Goal: Communication & Community: Share content

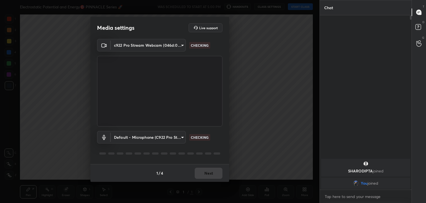
scroll to position [172, 90]
click at [210, 172] on button "Next" at bounding box center [209, 172] width 28 height 11
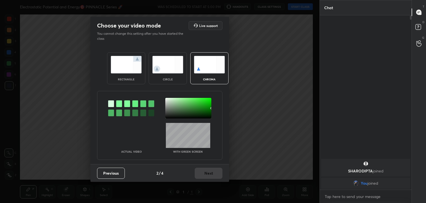
click at [169, 71] on img at bounding box center [167, 64] width 31 height 17
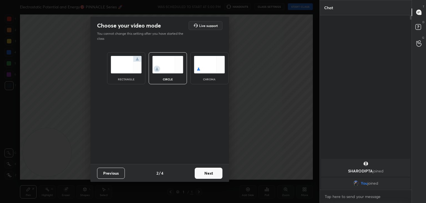
click at [208, 170] on button "Next" at bounding box center [209, 172] width 28 height 11
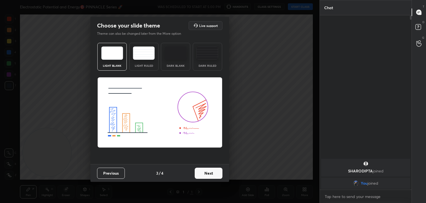
click at [211, 170] on button "Next" at bounding box center [209, 172] width 28 height 11
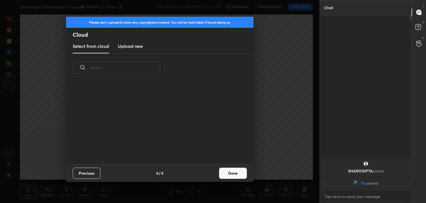
click at [210, 171] on div "Previous 4 / 4 Done" at bounding box center [160, 173] width 188 height 18
click at [214, 175] on div "Previous 4 / 4 Done" at bounding box center [160, 173] width 188 height 18
click at [223, 175] on button "Done" at bounding box center [233, 172] width 28 height 11
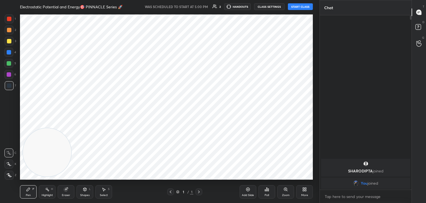
click at [8, 165] on icon at bounding box center [8, 164] width 5 height 4
click at [299, 7] on button "START CLASS" at bounding box center [300, 6] width 25 height 7
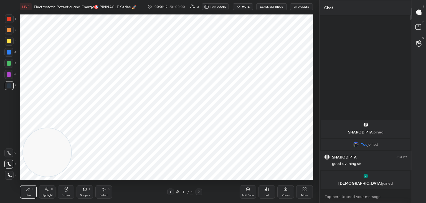
click at [304, 190] on icon at bounding box center [305, 189] width 4 height 4
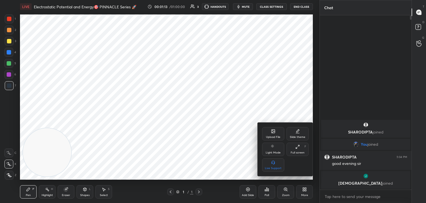
click at [269, 128] on div "Upload File" at bounding box center [273, 133] width 22 height 13
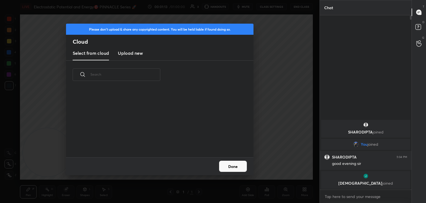
scroll to position [68, 178]
click at [133, 54] on h3 "Upload new" at bounding box center [130, 53] width 25 height 7
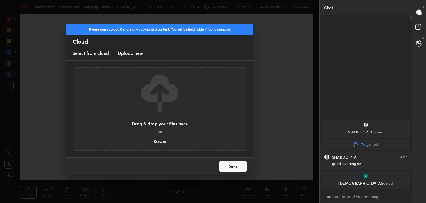
click at [163, 140] on label "Browse" at bounding box center [160, 141] width 25 height 9
click at [148, 140] on input "Browse" at bounding box center [148, 141] width 0 height 9
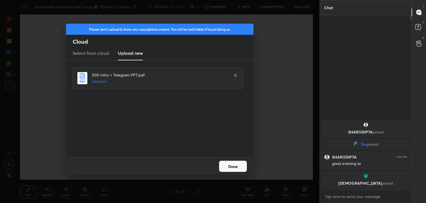
click at [234, 167] on button "Done" at bounding box center [233, 165] width 28 height 11
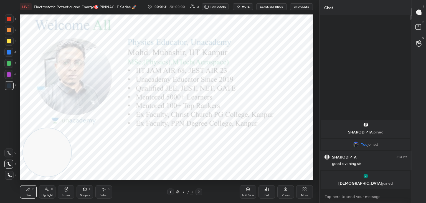
click at [340, 195] on body "1 2 3 4 5 6 7 C X Z C X Z E E Erase all H H LIVE Electrostatic Potential and En…" at bounding box center [213, 101] width 426 height 203
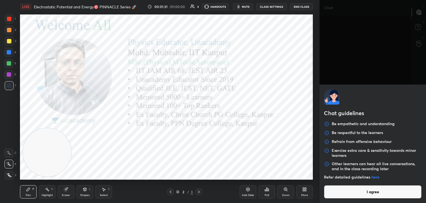
click at [342, 196] on button "I agree" at bounding box center [373, 191] width 98 height 13
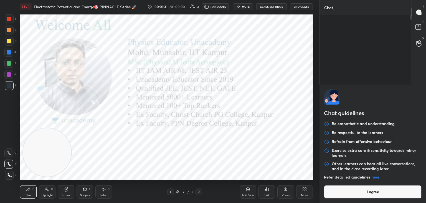
type textarea "x"
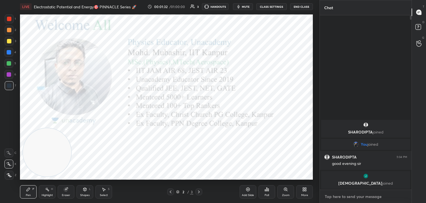
paste textarea "[URL][DOMAIN_NAME]"
type textarea "[URL][DOMAIN_NAME]"
type textarea "x"
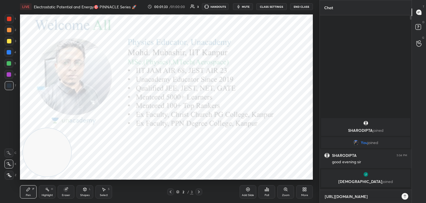
scroll to position [186, 90]
type textarea "[URL][DOMAIN_NAME]"
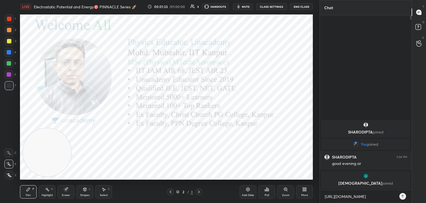
type textarea "x"
click at [402, 197] on icon at bounding box center [403, 196] width 4 height 4
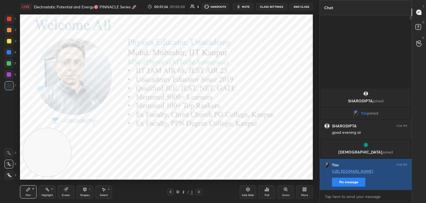
click at [346, 181] on button "Pin message" at bounding box center [348, 181] width 33 height 9
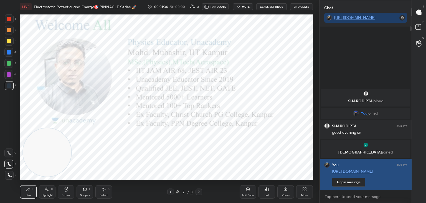
scroll to position [175, 90]
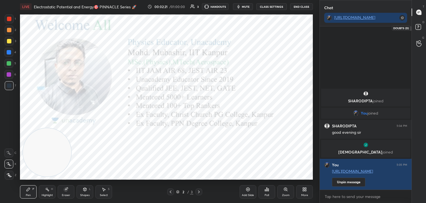
click at [416, 24] on icon at bounding box center [419, 28] width 10 height 10
click at [420, 27] on rect at bounding box center [418, 26] width 5 height 5
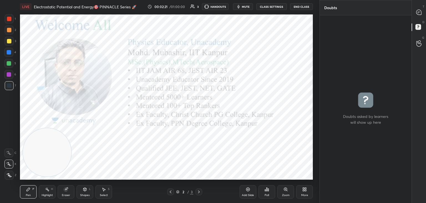
click at [420, 28] on rect at bounding box center [418, 26] width 5 height 5
click at [418, 26] on rect at bounding box center [418, 26] width 5 height 5
click at [419, 12] on icon at bounding box center [419, 12] width 5 height 5
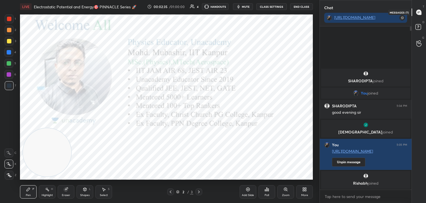
scroll to position [161, 90]
click at [416, 31] on icon at bounding box center [419, 28] width 10 height 10
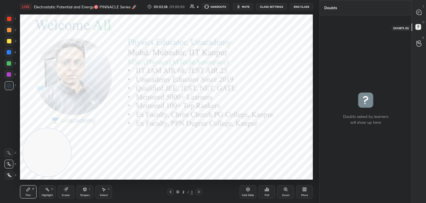
scroll to position [2, 2]
click at [419, 19] on div "T Messages (T)" at bounding box center [419, 12] width 14 height 16
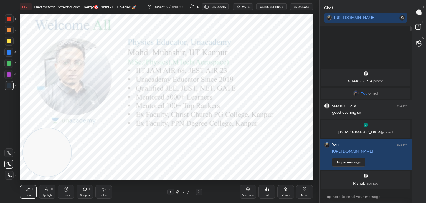
scroll to position [161, 90]
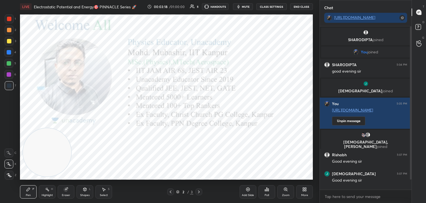
drag, startPoint x: 410, startPoint y: 109, endPoint x: 410, endPoint y: 125, distance: 15.5
click at [410, 125] on div at bounding box center [410, 107] width 3 height 163
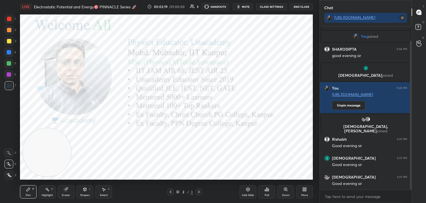
drag, startPoint x: 412, startPoint y: 118, endPoint x: 397, endPoint y: 132, distance: 20.4
click at [412, 139] on div "Chat [URL][DOMAIN_NAME] SHARODIPTA joined You joined SHARODIPTA 5:04 PM good ev…" at bounding box center [373, 101] width 107 height 203
drag, startPoint x: 10, startPoint y: 20, endPoint x: 193, endPoint y: 1, distance: 184.6
click at [15, 20] on div "1" at bounding box center [10, 18] width 11 height 9
click at [45, 189] on icon at bounding box center [47, 189] width 4 height 4
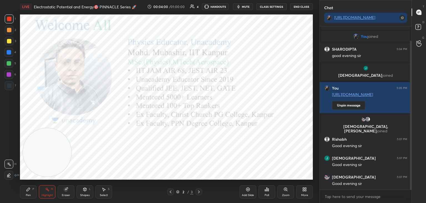
click at [30, 193] on div "Pen P" at bounding box center [28, 191] width 17 height 13
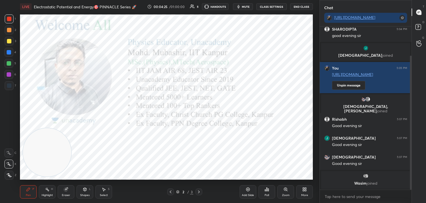
click at [200, 191] on icon at bounding box center [199, 191] width 2 height 3
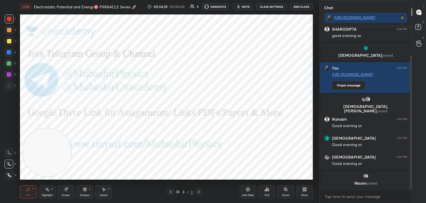
drag, startPoint x: 93, startPoint y: 57, endPoint x: 83, endPoint y: 52, distance: 11.2
click at [71, 128] on video at bounding box center [47, 152] width 48 height 48
drag, startPoint x: 9, startPoint y: 76, endPoint x: 18, endPoint y: 84, distance: 12.2
click at [9, 77] on div at bounding box center [8, 74] width 9 height 9
click at [306, 191] on div "More" at bounding box center [304, 191] width 17 height 13
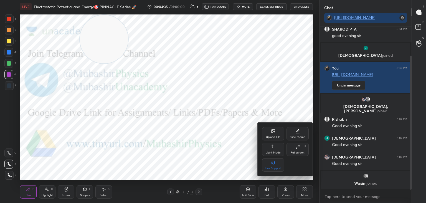
click at [276, 130] on div "Upload File" at bounding box center [273, 133] width 22 height 13
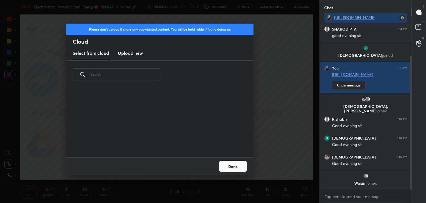
scroll to position [68, 178]
drag, startPoint x: 141, startPoint y: 52, endPoint x: 146, endPoint y: 51, distance: 4.8
click at [140, 53] on h3 "Upload new" at bounding box center [130, 53] width 25 height 7
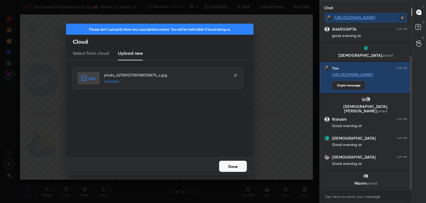
click at [235, 166] on button "Done" at bounding box center [233, 165] width 28 height 11
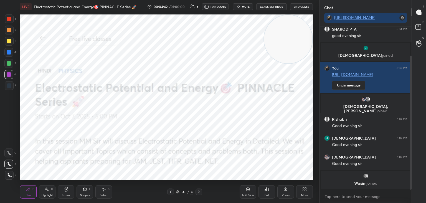
drag, startPoint x: 177, startPoint y: 26, endPoint x: 270, endPoint y: 17, distance: 92.8
click at [288, 17] on video at bounding box center [288, 39] width 48 height 48
click at [9, 17] on div at bounding box center [9, 19] width 4 height 4
drag, startPoint x: 14, startPoint y: 74, endPoint x: 19, endPoint y: 77, distance: 6.2
click at [12, 74] on div "6" at bounding box center [10, 74] width 12 height 9
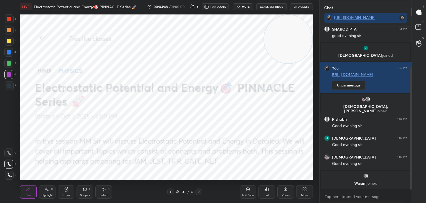
scroll to position [54, 0]
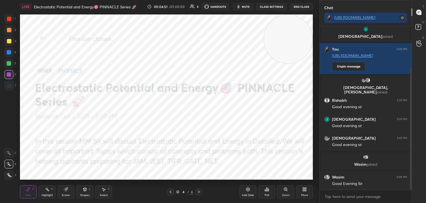
drag, startPoint x: 8, startPoint y: 65, endPoint x: 12, endPoint y: 68, distance: 5.7
click at [9, 67] on div at bounding box center [8, 63] width 9 height 9
drag, startPoint x: 8, startPoint y: 52, endPoint x: 19, endPoint y: 60, distance: 13.1
click at [9, 54] on div at bounding box center [9, 52] width 4 height 4
click at [307, 190] on icon at bounding box center [305, 189] width 4 height 4
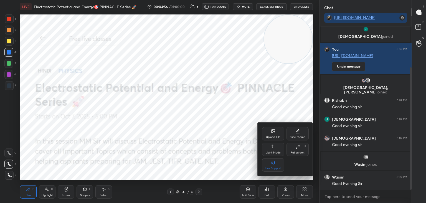
click at [268, 133] on div "Upload File" at bounding box center [273, 133] width 22 height 13
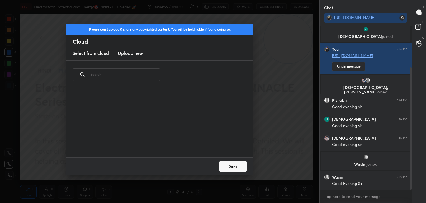
scroll to position [68, 178]
click at [126, 56] on h3 "Upload new" at bounding box center [130, 53] width 25 height 7
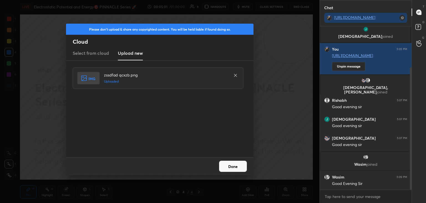
drag, startPoint x: 239, startPoint y: 165, endPoint x: 230, endPoint y: 146, distance: 21.6
click at [237, 167] on button "Done" at bounding box center [233, 165] width 28 height 11
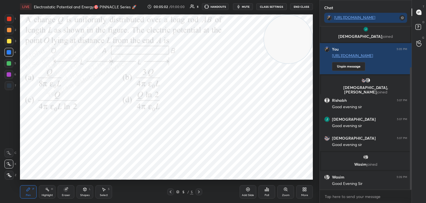
click at [248, 6] on span "mute" at bounding box center [246, 7] width 8 height 4
drag, startPoint x: 295, startPoint y: 39, endPoint x: 302, endPoint y: 27, distance: 13.8
click at [304, 26] on video at bounding box center [288, 39] width 48 height 48
drag, startPoint x: 419, startPoint y: 25, endPoint x: 420, endPoint y: 21, distance: 3.7
click at [419, 26] on rect at bounding box center [418, 26] width 5 height 5
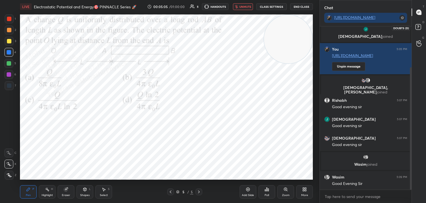
scroll to position [2, 2]
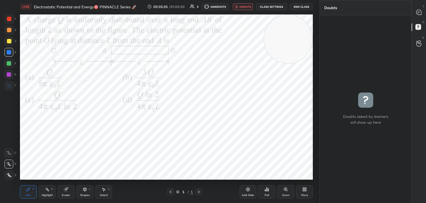
click at [416, 13] on icon at bounding box center [419, 12] width 6 height 6
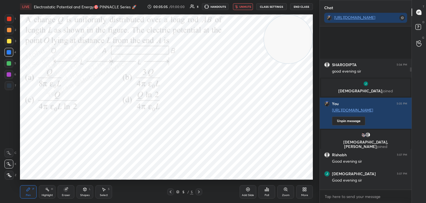
scroll to position [161, 90]
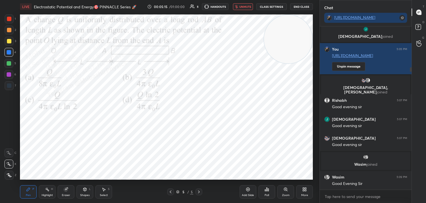
drag, startPoint x: 54, startPoint y: 193, endPoint x: 49, endPoint y: 190, distance: 5.6
click at [51, 191] on div "Highlight H" at bounding box center [47, 191] width 17 height 13
click at [251, 6] on span "unmute" at bounding box center [246, 7] width 12 height 4
click at [419, 26] on rect at bounding box center [418, 26] width 5 height 5
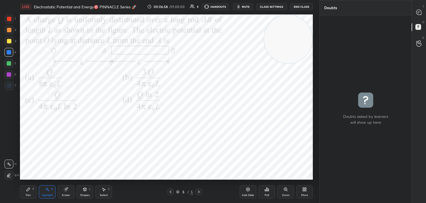
scroll to position [2, 2]
click at [418, 14] on icon at bounding box center [419, 12] width 5 height 5
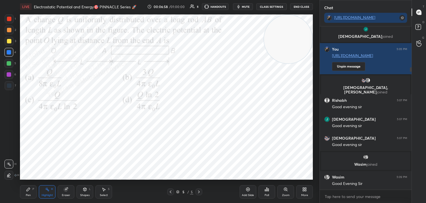
scroll to position [161, 90]
click at [408, 152] on div "[PERSON_NAME] joined" at bounding box center [365, 161] width 89 height 18
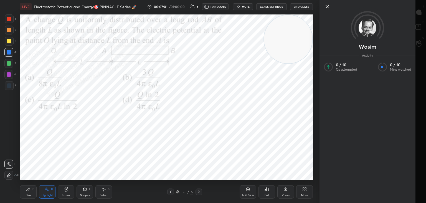
drag, startPoint x: 410, startPoint y: 88, endPoint x: 410, endPoint y: 73, distance: 14.7
click at [410, 73] on div "Wasim Activity 0 / 10 Qs attempted 0 / 10 Mins watched" at bounding box center [373, 101] width 107 height 203
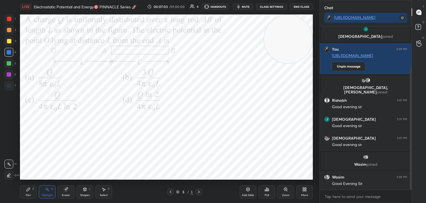
drag, startPoint x: 412, startPoint y: 80, endPoint x: 412, endPoint y: 72, distance: 8.0
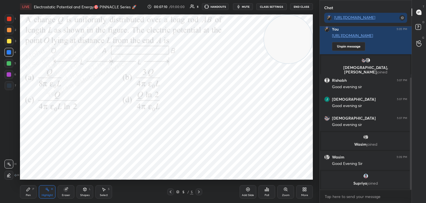
drag, startPoint x: 409, startPoint y: 82, endPoint x: 408, endPoint y: 149, distance: 67.7
click at [410, 149] on div at bounding box center [411, 133] width 2 height 112
click at [368, 179] on div "[PERSON_NAME] joined" at bounding box center [365, 180] width 89 height 18
click at [242, 9] on button "mute" at bounding box center [243, 6] width 20 height 7
click at [243, 7] on button "mute" at bounding box center [243, 6] width 20 height 7
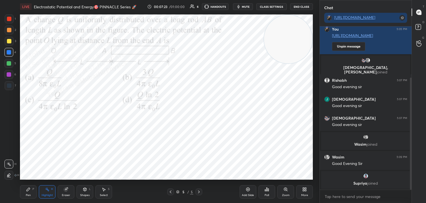
click at [245, 7] on span "mute" at bounding box center [246, 7] width 8 height 4
click at [241, 9] on button "unmute" at bounding box center [243, 6] width 20 height 7
click at [112, 179] on div "Setting up your live class Poll for secs No correct answer Start poll" at bounding box center [167, 96] width 298 height 167
click at [245, 7] on span "mute" at bounding box center [246, 7] width 8 height 4
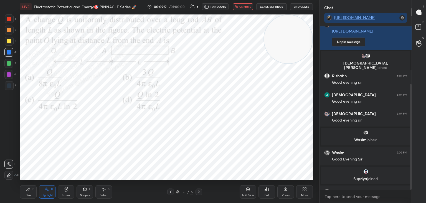
scroll to position [89, 0]
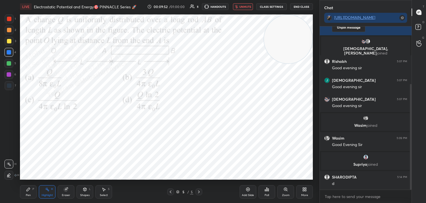
click at [241, 7] on span "unmute" at bounding box center [246, 7] width 12 height 4
click at [241, 4] on icon "button" at bounding box center [238, 6] width 4 height 4
drag, startPoint x: 241, startPoint y: 6, endPoint x: 243, endPoint y: 9, distance: 3.4
click at [242, 6] on span "unmute" at bounding box center [246, 7] width 12 height 4
click at [245, 7] on span "mute" at bounding box center [246, 7] width 8 height 4
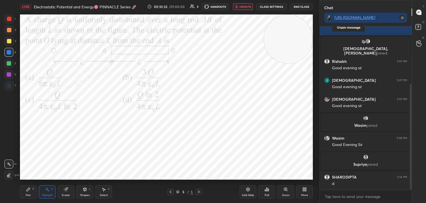
click at [245, 8] on button "unmute" at bounding box center [243, 6] width 20 height 7
click at [246, 6] on span "mute" at bounding box center [246, 7] width 8 height 4
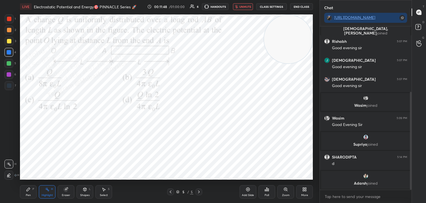
drag, startPoint x: 242, startPoint y: 7, endPoint x: 275, endPoint y: 63, distance: 65.2
click at [243, 6] on span "unmute" at bounding box center [246, 7] width 12 height 4
click at [371, 177] on div "grid" at bounding box center [366, 176] width 82 height 6
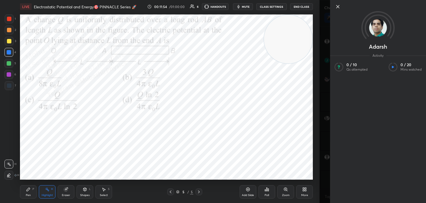
scroll to position [123, 0]
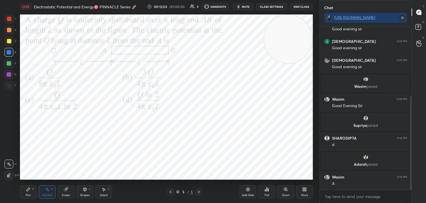
click at [34, 190] on div "Pen P" at bounding box center [28, 191] width 17 height 13
drag, startPoint x: 10, startPoint y: 75, endPoint x: 17, endPoint y: 74, distance: 7.3
click at [10, 75] on div at bounding box center [9, 74] width 4 height 4
click at [11, 41] on div at bounding box center [9, 41] width 4 height 4
drag, startPoint x: 9, startPoint y: 55, endPoint x: 15, endPoint y: 58, distance: 6.8
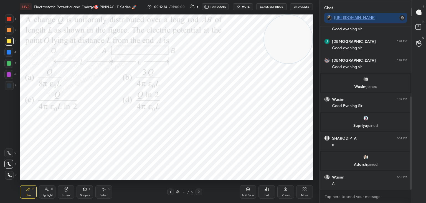
click at [9, 55] on div at bounding box center [8, 52] width 9 height 9
click at [40, 190] on div "Highlight H" at bounding box center [47, 191] width 17 height 13
click at [29, 190] on icon at bounding box center [28, 189] width 4 height 4
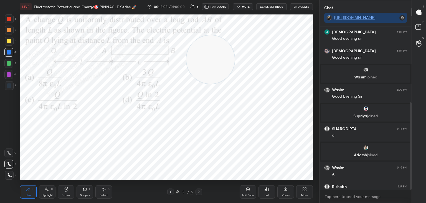
drag, startPoint x: 261, startPoint y: 43, endPoint x: 139, endPoint y: 115, distance: 141.6
click at [187, 84] on video at bounding box center [211, 59] width 48 height 48
click at [9, 32] on div at bounding box center [9, 30] width 9 height 9
drag, startPoint x: 8, startPoint y: 65, endPoint x: 147, endPoint y: 101, distance: 143.4
click at [13, 65] on div at bounding box center [8, 63] width 9 height 9
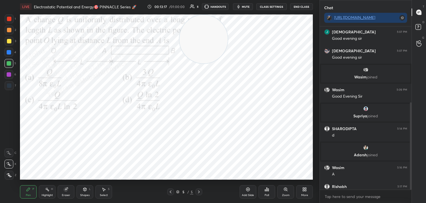
drag, startPoint x: 151, startPoint y: 115, endPoint x: 205, endPoint y: 24, distance: 105.5
click at [205, 24] on video at bounding box center [204, 39] width 48 height 48
drag, startPoint x: 13, startPoint y: 54, endPoint x: 17, endPoint y: 57, distance: 4.3
click at [13, 54] on div "4" at bounding box center [10, 52] width 12 height 9
click at [79, 188] on div "Shapes L" at bounding box center [85, 191] width 17 height 13
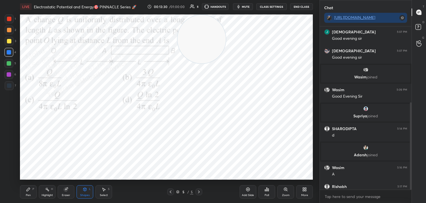
click at [62, 194] on div "Eraser" at bounding box center [66, 194] width 8 height 3
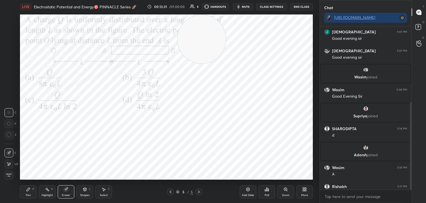
scroll to position [170, 0]
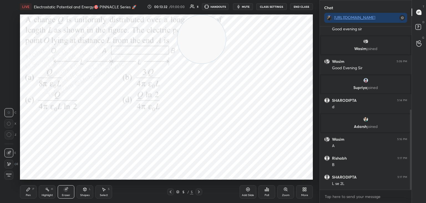
drag, startPoint x: 31, startPoint y: 191, endPoint x: 31, endPoint y: 188, distance: 3.6
click at [31, 190] on div "Pen P" at bounding box center [28, 191] width 17 height 13
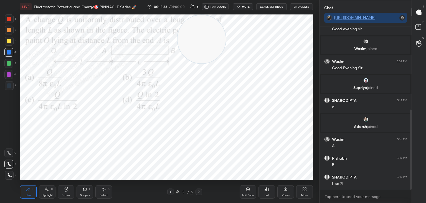
drag, startPoint x: 7, startPoint y: 65, endPoint x: 11, endPoint y: 67, distance: 5.0
click at [7, 65] on div at bounding box center [8, 63] width 9 height 9
click at [10, 56] on div at bounding box center [8, 52] width 9 height 9
click at [11, 29] on div at bounding box center [9, 30] width 4 height 4
drag, startPoint x: 6, startPoint y: 21, endPoint x: 18, endPoint y: 21, distance: 12.2
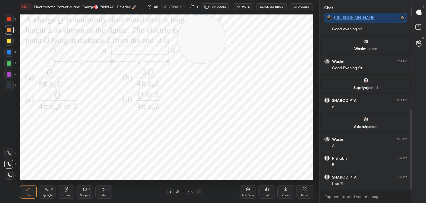
click at [7, 21] on div at bounding box center [9, 18] width 9 height 9
drag, startPoint x: 189, startPoint y: 49, endPoint x: 196, endPoint y: 66, distance: 18.1
click at [179, 72] on video at bounding box center [185, 52] width 48 height 48
drag, startPoint x: 173, startPoint y: 75, endPoint x: 269, endPoint y: 73, distance: 95.8
click at [290, 71] on video at bounding box center [288, 71] width 48 height 48
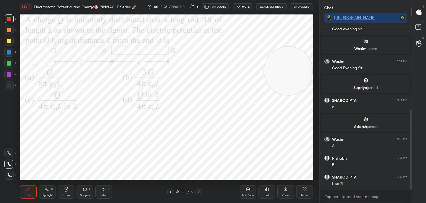
click at [47, 193] on div "Highlight" at bounding box center [47, 194] width 11 height 3
drag, startPoint x: 244, startPoint y: 76, endPoint x: 68, endPoint y: 180, distance: 204.3
click at [68, 179] on div "Setting up your live class Poll for secs No correct answer Start poll" at bounding box center [167, 96] width 298 height 167
click at [82, 170] on video at bounding box center [75, 154] width 48 height 48
drag, startPoint x: 70, startPoint y: 153, endPoint x: 26, endPoint y: 161, distance: 45.6
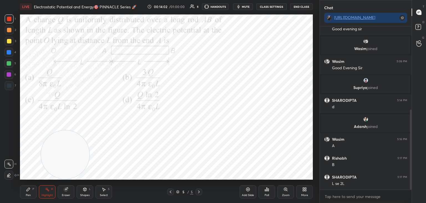
click at [41, 161] on video at bounding box center [65, 154] width 48 height 48
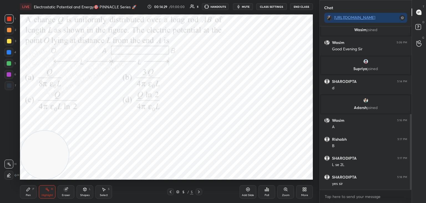
scroll to position [208, 0]
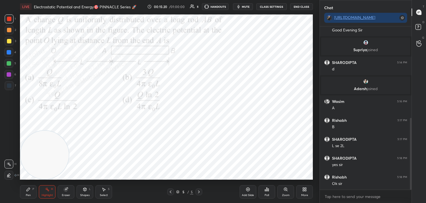
click at [305, 191] on div "More" at bounding box center [304, 191] width 17 height 13
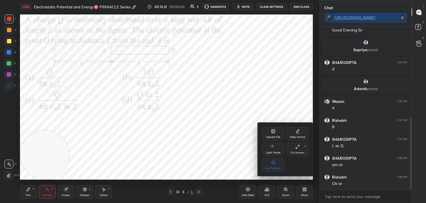
click at [272, 133] on icon at bounding box center [273, 130] width 3 height 3
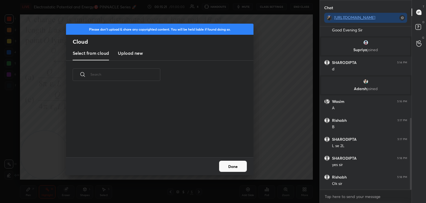
scroll to position [68, 178]
drag, startPoint x: 133, startPoint y: 53, endPoint x: 198, endPoint y: 50, distance: 64.7
click at [132, 54] on h3 "Upload new" at bounding box center [130, 53] width 25 height 7
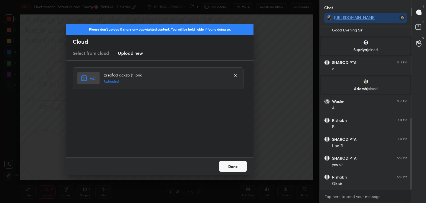
click at [231, 168] on button "Done" at bounding box center [233, 165] width 28 height 11
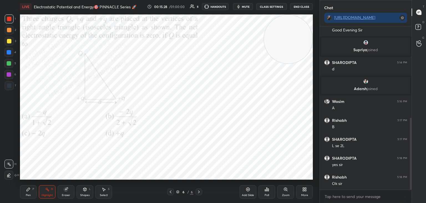
drag, startPoint x: 128, startPoint y: 125, endPoint x: 296, endPoint y: 39, distance: 189.0
click at [312, 37] on video at bounding box center [288, 39] width 48 height 48
click at [249, 6] on span "mute" at bounding box center [246, 7] width 8 height 4
drag, startPoint x: 241, startPoint y: 7, endPoint x: 246, endPoint y: 12, distance: 6.9
click at [242, 8] on span "unmute" at bounding box center [246, 7] width 12 height 4
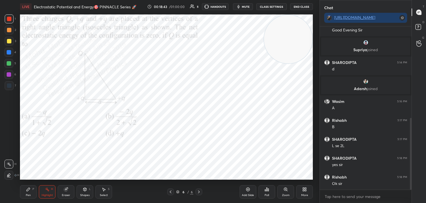
drag, startPoint x: 271, startPoint y: 50, endPoint x: 197, endPoint y: 91, distance: 84.5
click at [264, 63] on video at bounding box center [288, 39] width 48 height 48
drag, startPoint x: 156, startPoint y: 99, endPoint x: 44, endPoint y: 159, distance: 126.7
click at [44, 165] on video at bounding box center [53, 154] width 48 height 48
drag, startPoint x: 248, startPoint y: 8, endPoint x: 252, endPoint y: 8, distance: 4.7
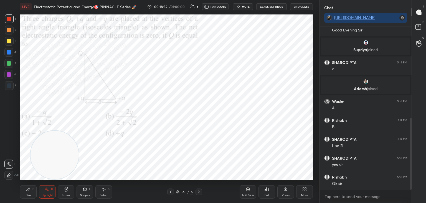
click at [249, 8] on span "mute" at bounding box center [246, 7] width 8 height 4
drag, startPoint x: 251, startPoint y: 5, endPoint x: 252, endPoint y: 9, distance: 4.3
click at [251, 5] on span "unmute" at bounding box center [246, 7] width 12 height 4
drag, startPoint x: 57, startPoint y: 142, endPoint x: 272, endPoint y: 39, distance: 238.6
click at [326, 22] on div "1 2 3 4 5 6 7 C X Z C X Z E E Erase all H H LIVE Electrostatic Potential and En…" at bounding box center [213, 101] width 426 height 203
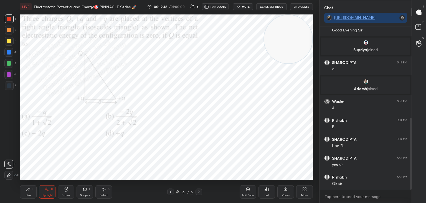
drag, startPoint x: 29, startPoint y: 193, endPoint x: 27, endPoint y: 188, distance: 5.7
click at [28, 193] on div "Pen" at bounding box center [28, 194] width 5 height 3
click at [11, 55] on div at bounding box center [8, 52] width 9 height 9
drag, startPoint x: 7, startPoint y: 87, endPoint x: 14, endPoint y: 87, distance: 7.8
click at [8, 87] on div at bounding box center [9, 85] width 9 height 9
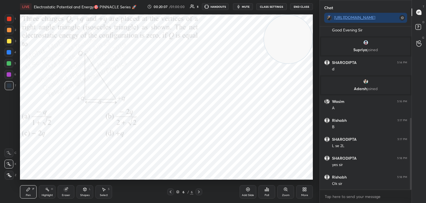
click at [6, 42] on div at bounding box center [9, 41] width 9 height 9
drag, startPoint x: 9, startPoint y: 50, endPoint x: 19, endPoint y: 50, distance: 9.7
click at [9, 51] on div at bounding box center [9, 52] width 4 height 4
drag, startPoint x: 240, startPoint y: 73, endPoint x: 150, endPoint y: 140, distance: 111.8
click at [214, 99] on video at bounding box center [238, 74] width 48 height 48
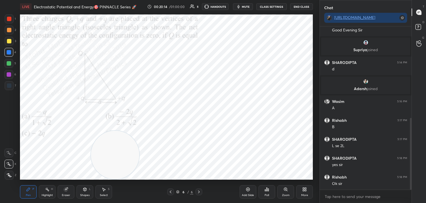
drag, startPoint x: 114, startPoint y: 174, endPoint x: 0, endPoint y: 193, distance: 116.0
click at [0, 193] on div "1 2 3 4 5 6 7 C X Z C X Z E E Erase all H H LIVE Electrostatic Potential and En…" at bounding box center [157, 101] width 315 height 203
click at [10, 33] on div at bounding box center [9, 30] width 9 height 9
click at [10, 56] on div at bounding box center [8, 52] width 9 height 9
click at [99, 189] on div "Select S" at bounding box center [103, 191] width 17 height 13
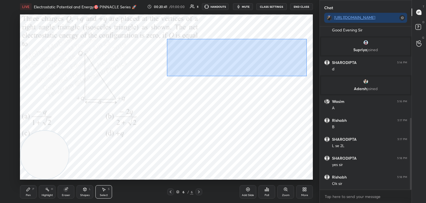
drag, startPoint x: 168, startPoint y: 47, endPoint x: 299, endPoint y: 66, distance: 131.6
click at [307, 75] on div "0 ° Undo Copy Duplicate Duplicate to new slide Delete" at bounding box center [166, 96] width 293 height 165
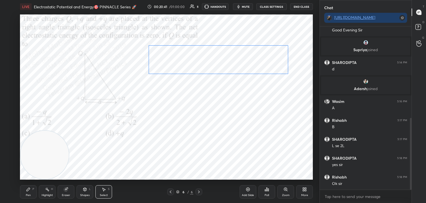
drag, startPoint x: 286, startPoint y: 60, endPoint x: 266, endPoint y: 61, distance: 20.0
click at [266, 61] on div "0 ° Undo Copy Duplicate Duplicate to new slide Delete" at bounding box center [166, 96] width 293 height 165
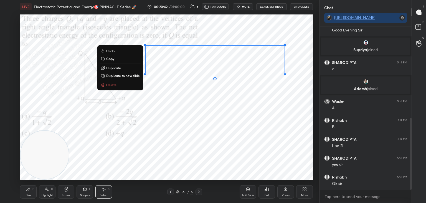
drag, startPoint x: 27, startPoint y: 189, endPoint x: 41, endPoint y: 183, distance: 15.1
click at [27, 189] on icon at bounding box center [28, 188] width 3 height 3
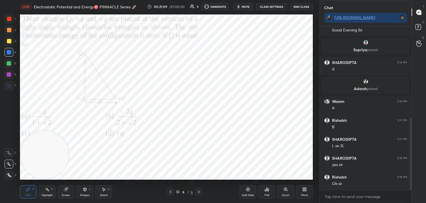
drag, startPoint x: 9, startPoint y: 73, endPoint x: 16, endPoint y: 77, distance: 7.5
click at [10, 74] on div at bounding box center [8, 74] width 9 height 9
drag, startPoint x: 54, startPoint y: 140, endPoint x: 290, endPoint y: 7, distance: 270.4
click at [290, 7] on div "LIVE Electrostatic Potential and Energy🎯 PINNACLE Series 🚀 00:21:18 / 01:00:00 …" at bounding box center [167, 101] width 298 height 203
click at [9, 64] on div at bounding box center [9, 63] width 4 height 4
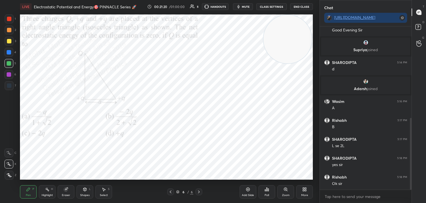
scroll to position [226, 0]
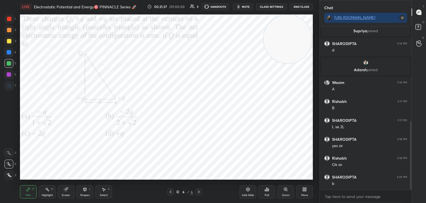
drag, startPoint x: 107, startPoint y: 195, endPoint x: 111, endPoint y: 186, distance: 9.4
click at [109, 191] on div "Select S" at bounding box center [103, 191] width 17 height 13
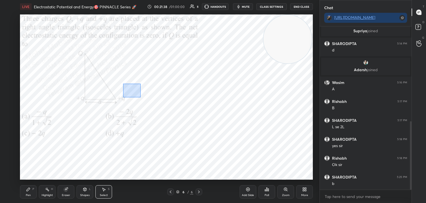
drag, startPoint x: 131, startPoint y: 88, endPoint x: 141, endPoint y: 97, distance: 13.4
click at [141, 97] on div "0 ° Undo Copy Duplicate Duplicate to new slide Delete" at bounding box center [166, 96] width 293 height 165
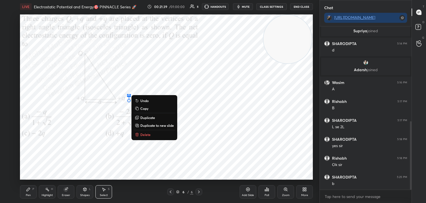
click at [145, 134] on p "Delete" at bounding box center [145, 134] width 10 height 4
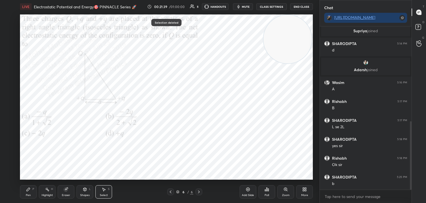
drag, startPoint x: 44, startPoint y: 197, endPoint x: 47, endPoint y: 191, distance: 6.8
click at [44, 195] on div "Highlight H" at bounding box center [47, 191] width 17 height 13
drag, startPoint x: 288, startPoint y: 41, endPoint x: 47, endPoint y: 77, distance: 242.8
click at [44, 77] on video at bounding box center [45, 78] width 48 height 48
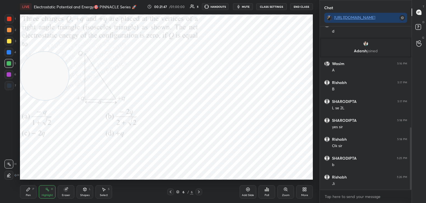
scroll to position [264, 0]
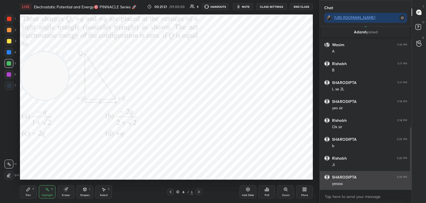
drag, startPoint x: 411, startPoint y: 172, endPoint x: 408, endPoint y: 178, distance: 7.3
click at [408, 178] on div "SHARODIPTA 5:14 PM d [PERSON_NAME] joined Wasim 5:16 PM A [PERSON_NAME] 5:17 PM…" at bounding box center [366, 107] width 92 height 163
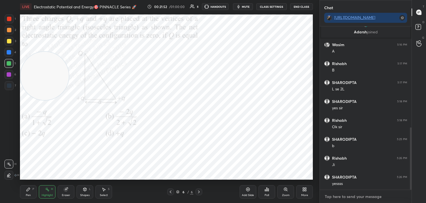
drag, startPoint x: 392, startPoint y: 194, endPoint x: 404, endPoint y: 180, distance: 18.3
click at [392, 193] on textarea at bounding box center [365, 196] width 83 height 9
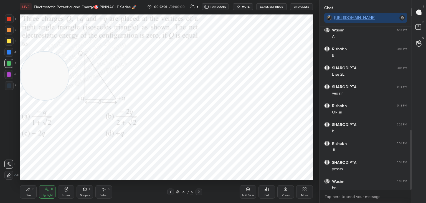
scroll to position [283, 0]
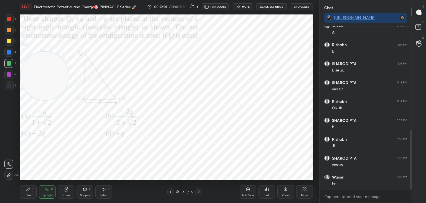
drag, startPoint x: 410, startPoint y: 175, endPoint x: 408, endPoint y: 215, distance: 40.3
click at [408, 0] on html "1 2 3 4 5 6 7 C X Z C X Z E E Erase all H H LIVE Electrostatic Potential and En…" at bounding box center [213, 0] width 426 height 0
click at [378, 198] on textarea at bounding box center [365, 196] width 83 height 9
click at [305, 191] on div "More" at bounding box center [304, 191] width 17 height 13
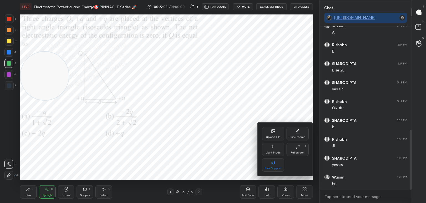
click at [274, 131] on div "Upload File" at bounding box center [273, 133] width 22 height 13
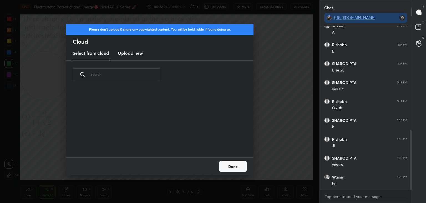
scroll to position [68, 178]
drag, startPoint x: 123, startPoint y: 49, endPoint x: 130, endPoint y: 54, distance: 8.7
click at [125, 51] on new "Upload new" at bounding box center [130, 53] width 25 height 14
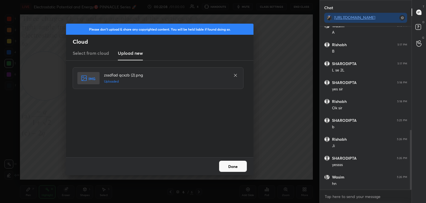
click at [238, 169] on button "Done" at bounding box center [233, 165] width 28 height 11
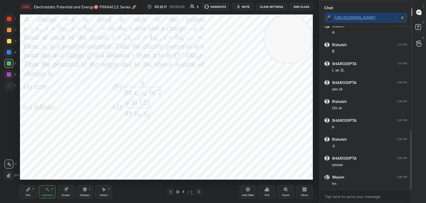
drag, startPoint x: 38, startPoint y: 90, endPoint x: 273, endPoint y: 30, distance: 243.2
click at [302, 41] on video at bounding box center [288, 39] width 48 height 48
drag, startPoint x: 246, startPoint y: 6, endPoint x: 247, endPoint y: 9, distance: 3.5
click at [246, 7] on span "mute" at bounding box center [246, 7] width 8 height 4
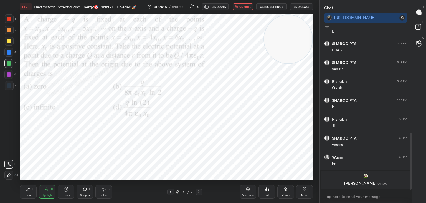
drag, startPoint x: 241, startPoint y: 8, endPoint x: 272, endPoint y: 46, distance: 48.3
click at [242, 8] on button "unmute" at bounding box center [243, 6] width 20 height 7
click at [361, 177] on div "grid" at bounding box center [366, 176] width 82 height 6
drag, startPoint x: 411, startPoint y: 172, endPoint x: 404, endPoint y: 190, distance: 19.7
click at [404, 190] on div "Wasim 5:16 PM A [PERSON_NAME] 5:17 PM B SHARODIPTA 5:17 PM L se 2L SHARODIPTA 5…" at bounding box center [366, 114] width 92 height 176
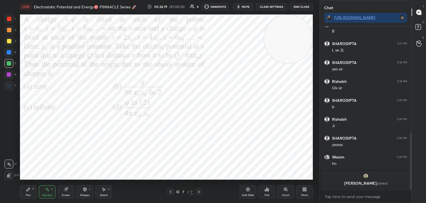
click at [390, 191] on div "x" at bounding box center [366, 196] width 92 height 13
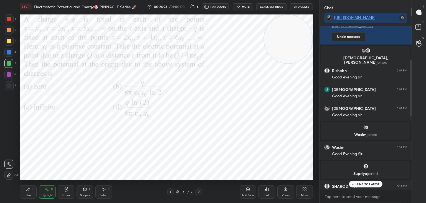
scroll to position [99, 0]
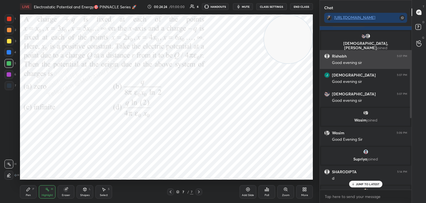
drag, startPoint x: 411, startPoint y: 175, endPoint x: 327, endPoint y: 67, distance: 136.8
click at [410, 103] on div at bounding box center [411, 89] width 2 height 57
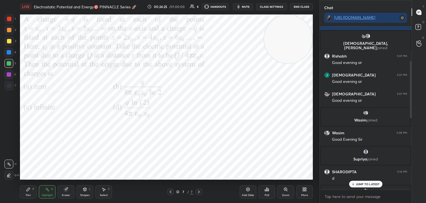
drag, startPoint x: 293, startPoint y: 54, endPoint x: 314, endPoint y: 48, distance: 22.3
click at [314, 49] on div "Setting up your live class Poll for secs No correct answer Start poll" at bounding box center [167, 96] width 298 height 167
click at [363, 184] on p "JUMP TO LATEST" at bounding box center [368, 183] width 24 height 3
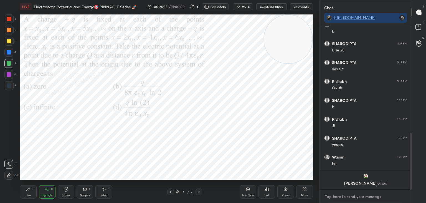
click at [358, 194] on textarea at bounding box center [365, 196] width 83 height 9
click at [241, 9] on button "mute" at bounding box center [243, 6] width 20 height 7
click at [31, 192] on div "Pen P" at bounding box center [28, 191] width 17 height 13
drag, startPoint x: 46, startPoint y: 195, endPoint x: 51, endPoint y: 193, distance: 5.5
click at [46, 195] on div "Highlight" at bounding box center [47, 194] width 11 height 3
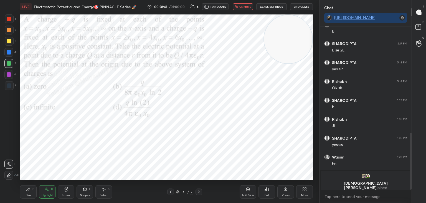
click at [240, 8] on button "unmute" at bounding box center [243, 6] width 20 height 7
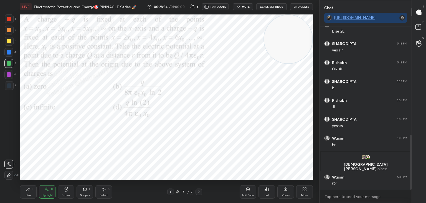
click at [241, 7] on icon "button" at bounding box center [238, 6] width 4 height 4
click at [246, 8] on span "unmute" at bounding box center [246, 7] width 12 height 4
click at [26, 190] on icon at bounding box center [28, 189] width 4 height 4
click at [83, 194] on div "Shapes" at bounding box center [84, 194] width 9 height 3
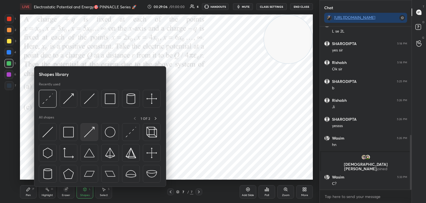
click at [89, 129] on img at bounding box center [89, 132] width 11 height 11
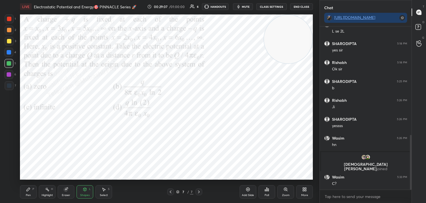
click at [9, 84] on div at bounding box center [9, 85] width 4 height 4
click at [9, 45] on div at bounding box center [9, 41] width 9 height 9
drag, startPoint x: 8, startPoint y: 29, endPoint x: 14, endPoint y: 34, distance: 7.1
click at [8, 28] on div at bounding box center [9, 30] width 4 height 4
click at [29, 191] on icon at bounding box center [28, 189] width 4 height 4
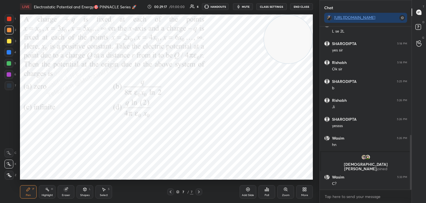
drag, startPoint x: 9, startPoint y: 65, endPoint x: 19, endPoint y: 80, distance: 18.3
click at [9, 65] on div at bounding box center [8, 63] width 9 height 9
drag, startPoint x: 8, startPoint y: 78, endPoint x: 18, endPoint y: 86, distance: 12.8
click at [8, 78] on div at bounding box center [8, 74] width 9 height 9
drag, startPoint x: 8, startPoint y: 87, endPoint x: 19, endPoint y: 92, distance: 11.9
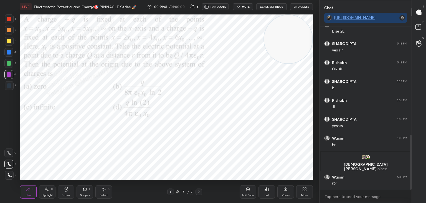
click at [7, 87] on div at bounding box center [9, 85] width 4 height 4
click at [12, 53] on div at bounding box center [8, 52] width 9 height 9
drag, startPoint x: 276, startPoint y: 42, endPoint x: 106, endPoint y: 125, distance: 188.9
click at [106, 125] on video at bounding box center [109, 149] width 48 height 48
drag, startPoint x: 89, startPoint y: 100, endPoint x: 99, endPoint y: 88, distance: 15.6
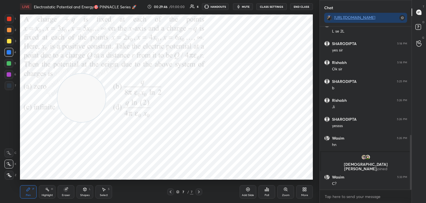
click at [88, 96] on video at bounding box center [81, 98] width 48 height 48
click at [89, 194] on div "Shapes" at bounding box center [84, 194] width 9 height 3
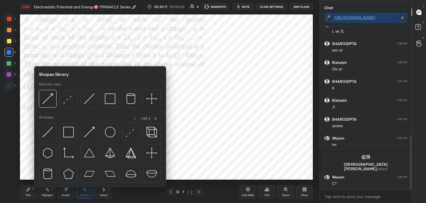
drag, startPoint x: 101, startPoint y: 191, endPoint x: 120, endPoint y: 179, distance: 22.9
click at [101, 191] on div "Select S" at bounding box center [103, 191] width 17 height 13
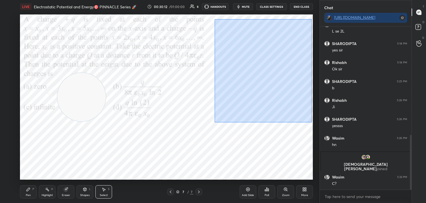
drag, startPoint x: 254, startPoint y: 48, endPoint x: 297, endPoint y: 108, distance: 73.6
click at [311, 122] on div "0 ° Undo Copy Duplicate Duplicate to new slide Delete" at bounding box center [166, 96] width 293 height 165
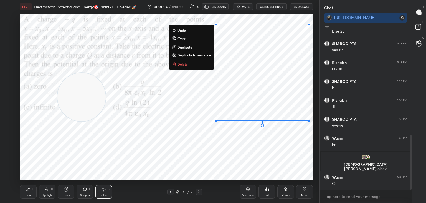
click at [186, 38] on button "Copy" at bounding box center [191, 38] width 41 height 7
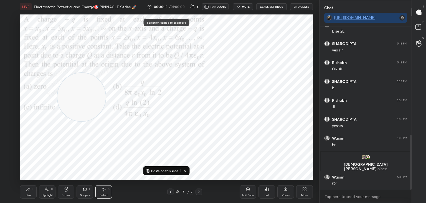
click at [306, 193] on div "More" at bounding box center [304, 194] width 7 height 3
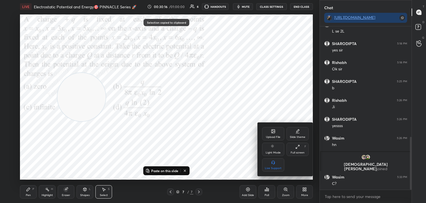
scroll to position [341, 0]
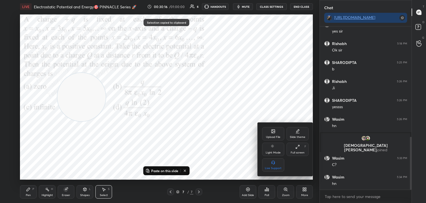
click at [270, 132] on div "Upload File" at bounding box center [273, 133] width 22 height 13
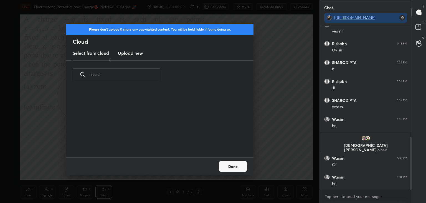
scroll to position [68, 178]
click at [128, 53] on h3 "Upload new" at bounding box center [130, 53] width 25 height 7
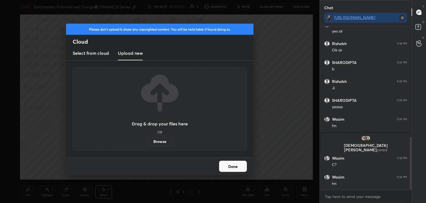
click at [162, 142] on label "Browse" at bounding box center [160, 141] width 25 height 9
click at [148, 142] on input "Browse" at bounding box center [148, 141] width 0 height 9
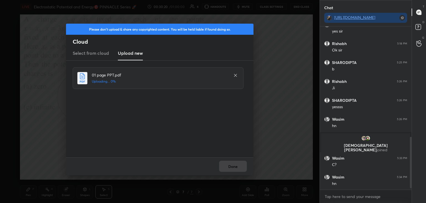
scroll to position [360, 0]
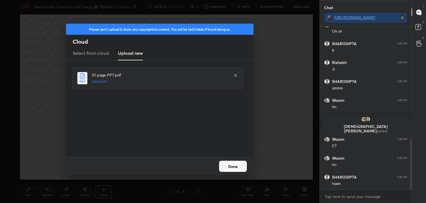
click at [235, 166] on button "Done" at bounding box center [233, 165] width 28 height 11
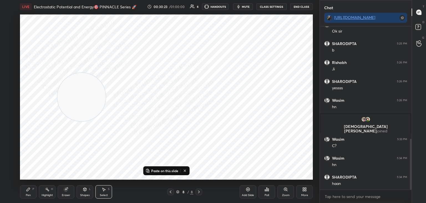
click at [162, 170] on p "Paste on this slide" at bounding box center [164, 170] width 27 height 4
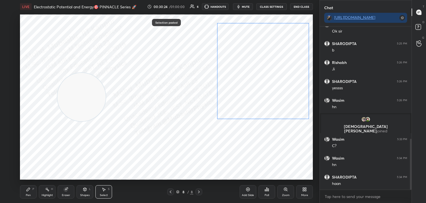
drag, startPoint x: 259, startPoint y: 96, endPoint x: 258, endPoint y: 92, distance: 4.3
click at [259, 94] on div "0 ° Undo Copy Paste here Duplicate Duplicate to new slide Delete" at bounding box center [166, 96] width 293 height 165
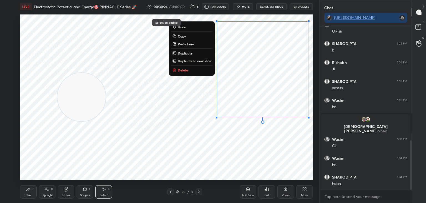
scroll to position [379, 0]
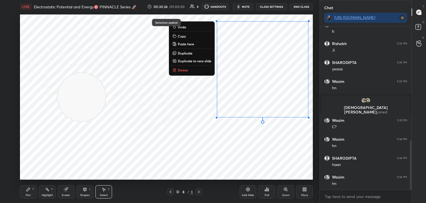
click at [30, 191] on div "Pen P" at bounding box center [28, 191] width 17 height 13
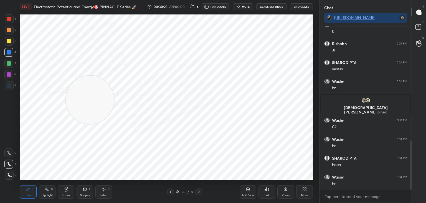
drag, startPoint x: 91, startPoint y: 90, endPoint x: 251, endPoint y: 161, distance: 175.6
click at [114, 124] on video at bounding box center [90, 99] width 48 height 48
drag, startPoint x: 14, startPoint y: 74, endPoint x: 19, endPoint y: 69, distance: 6.7
click at [14, 74] on div "6" at bounding box center [10, 74] width 12 height 9
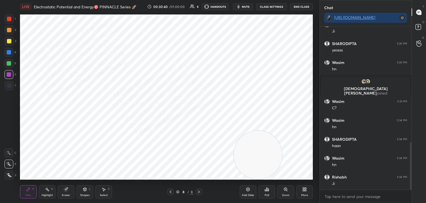
click at [98, 188] on div "Select S" at bounding box center [103, 191] width 17 height 13
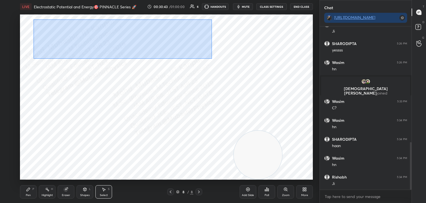
drag, startPoint x: 32, startPoint y: 19, endPoint x: 206, endPoint y: 51, distance: 176.1
click at [211, 58] on div "0 ° Undo Copy Paste here Duplicate Duplicate to new slide Delete" at bounding box center [166, 96] width 293 height 165
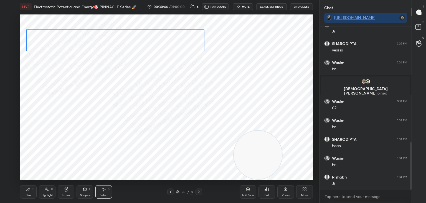
drag, startPoint x: 188, startPoint y: 39, endPoint x: 180, endPoint y: 43, distance: 8.7
click at [180, 43] on div "0 ° Undo Copy Paste here Duplicate Duplicate to new slide Delete" at bounding box center [166, 96] width 293 height 165
drag, startPoint x: 164, startPoint y: 47, endPoint x: 168, endPoint y: 46, distance: 3.7
click at [168, 46] on div "0 ° Undo Copy Paste here Duplicate Duplicate to new slide Delete" at bounding box center [166, 96] width 293 height 165
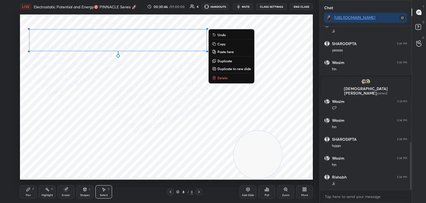
click at [28, 193] on div "Pen P" at bounding box center [28, 191] width 17 height 13
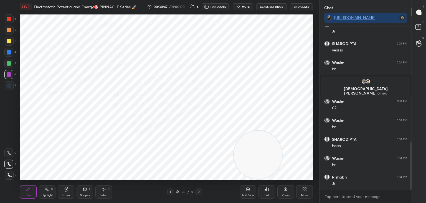
click at [44, 192] on div "Highlight H" at bounding box center [47, 191] width 17 height 13
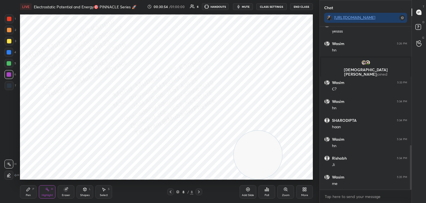
scroll to position [435, 0]
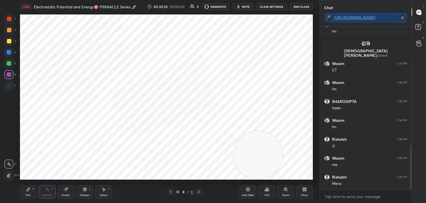
drag, startPoint x: 27, startPoint y: 193, endPoint x: 32, endPoint y: 185, distance: 9.2
click at [28, 192] on div "Pen P" at bounding box center [28, 191] width 17 height 13
drag, startPoint x: 9, startPoint y: 66, endPoint x: 15, endPoint y: 65, distance: 5.9
click at [9, 66] on div at bounding box center [8, 63] width 9 height 9
click at [170, 192] on icon at bounding box center [170, 191] width 4 height 4
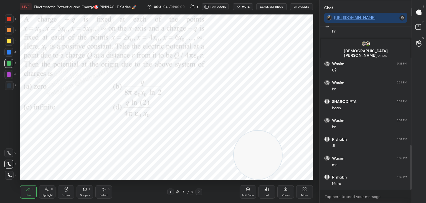
drag, startPoint x: 47, startPoint y: 193, endPoint x: 50, endPoint y: 188, distance: 5.9
click at [47, 192] on div "Highlight H" at bounding box center [47, 191] width 17 height 13
click at [198, 191] on icon at bounding box center [199, 191] width 4 height 4
drag, startPoint x: 21, startPoint y: 193, endPoint x: 31, endPoint y: 188, distance: 11.0
click at [24, 191] on div "Pen P" at bounding box center [28, 191] width 17 height 13
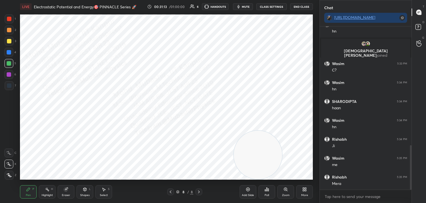
click at [10, 29] on div at bounding box center [9, 30] width 4 height 4
click at [8, 51] on div at bounding box center [9, 52] width 4 height 4
drag, startPoint x: 45, startPoint y: 195, endPoint x: 49, endPoint y: 194, distance: 4.0
click at [46, 194] on div "Highlight" at bounding box center [47, 194] width 11 height 3
click at [104, 197] on div "Select S" at bounding box center [103, 191] width 17 height 13
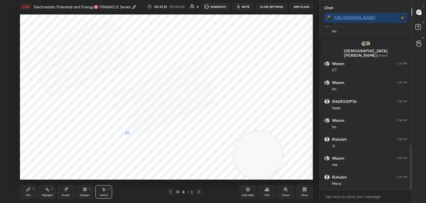
drag, startPoint x: 125, startPoint y: 132, endPoint x: 147, endPoint y: 140, distance: 23.1
click at [145, 141] on div "0 ° Undo Copy Paste here Duplicate Duplicate to new slide Delete" at bounding box center [166, 96] width 293 height 165
drag, startPoint x: 135, startPoint y: 136, endPoint x: 131, endPoint y: 135, distance: 3.7
click at [131, 135] on div "0 ° Undo Copy Paste here Duplicate Duplicate to new slide Delete" at bounding box center [166, 96] width 293 height 165
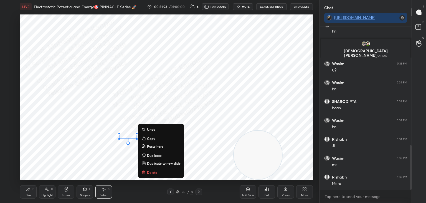
click at [127, 145] on div "0 ° Undo Copy Paste here Duplicate Duplicate to new slide Delete" at bounding box center [166, 96] width 293 height 165
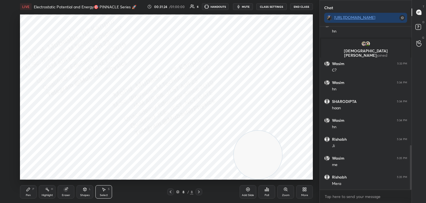
drag, startPoint x: 132, startPoint y: 136, endPoint x: 135, endPoint y: 137, distance: 3.5
click at [135, 138] on div "0 ° Undo Copy Paste here Duplicate Duplicate to new slide Delete" at bounding box center [166, 96] width 293 height 165
click at [132, 137] on div "0 °" at bounding box center [133, 137] width 5 height 1
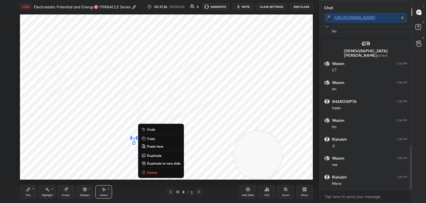
click at [128, 149] on div "0 ° Undo Copy Paste here Duplicate Duplicate to new slide Delete" at bounding box center [166, 96] width 293 height 165
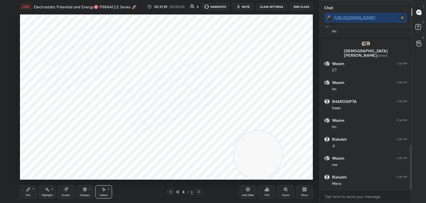
drag, startPoint x: 127, startPoint y: 132, endPoint x: 132, endPoint y: 141, distance: 10.9
click at [131, 142] on div "0 ° Undo Copy Paste here Duplicate Duplicate to new slide Delete" at bounding box center [166, 96] width 293 height 165
drag, startPoint x: 128, startPoint y: 137, endPoint x: 122, endPoint y: 137, distance: 5.3
click at [124, 137] on div "0 ° Undo Copy Paste here Duplicate Duplicate to new slide Delete" at bounding box center [166, 96] width 293 height 165
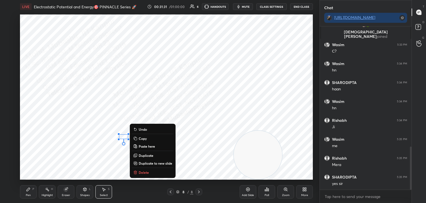
drag, startPoint x: 31, startPoint y: 191, endPoint x: 66, endPoint y: 181, distance: 36.3
click at [33, 190] on div "Pen P" at bounding box center [28, 191] width 17 height 13
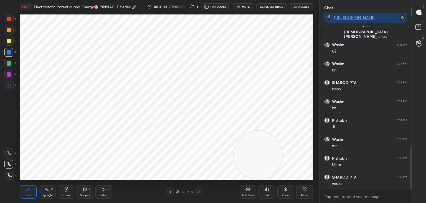
click at [171, 194] on div at bounding box center [170, 191] width 7 height 7
click at [11, 17] on div at bounding box center [9, 19] width 4 height 4
click at [59, 191] on div "Eraser" at bounding box center [66, 191] width 17 height 13
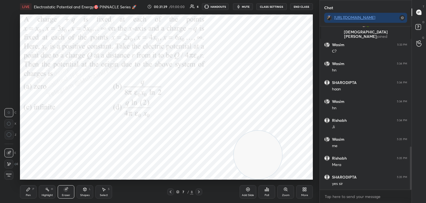
click at [49, 190] on div "Highlight H" at bounding box center [47, 191] width 17 height 13
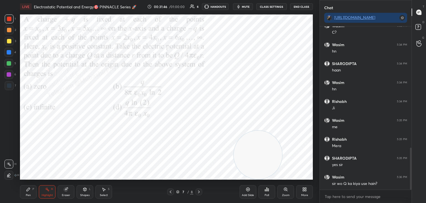
scroll to position [492, 0]
click at [198, 189] on icon at bounding box center [199, 191] width 4 height 4
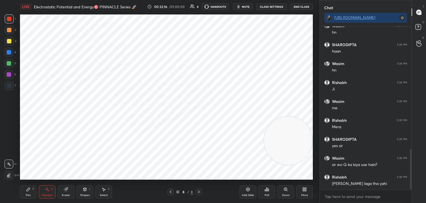
drag, startPoint x: 248, startPoint y: 141, endPoint x: 271, endPoint y: 130, distance: 25.8
click at [290, 133] on video at bounding box center [288, 140] width 48 height 48
click at [306, 191] on icon at bounding box center [305, 189] width 4 height 4
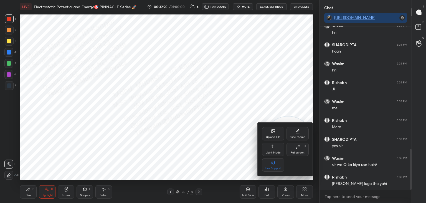
click at [270, 132] on div "Upload File" at bounding box center [273, 133] width 22 height 13
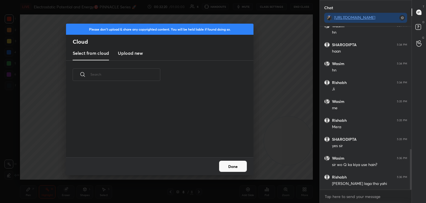
scroll to position [68, 178]
drag, startPoint x: 140, startPoint y: 56, endPoint x: 244, endPoint y: 37, distance: 105.5
click at [139, 56] on h3 "Upload new" at bounding box center [130, 53] width 25 height 7
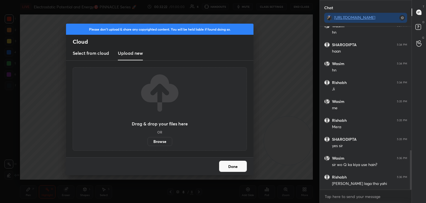
scroll to position [511, 0]
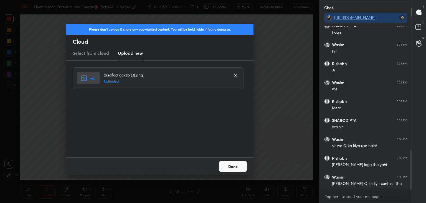
click at [232, 168] on button "Done" at bounding box center [233, 165] width 28 height 11
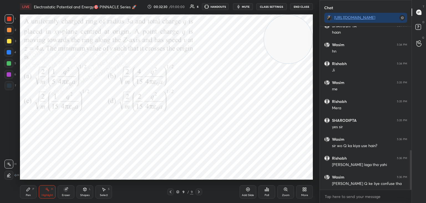
drag, startPoint x: 283, startPoint y: 122, endPoint x: 316, endPoint y: 19, distance: 107.6
click at [316, 19] on div "1 2 3 4 5 6 7 C X Z C X Z E E Erase all H H LIVE Electrostatic Potential and En…" at bounding box center [160, 101] width 320 height 203
click at [245, 8] on button "mute" at bounding box center [243, 6] width 20 height 7
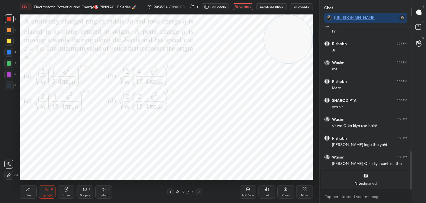
click at [242, 5] on button "unmute" at bounding box center [243, 6] width 20 height 7
click at [240, 6] on icon "button" at bounding box center [239, 6] width 2 height 3
drag, startPoint x: 246, startPoint y: 5, endPoint x: 250, endPoint y: 2, distance: 4.3
click at [246, 6] on span "unmute" at bounding box center [246, 7] width 12 height 4
drag, startPoint x: 291, startPoint y: 39, endPoint x: 286, endPoint y: 39, distance: 4.5
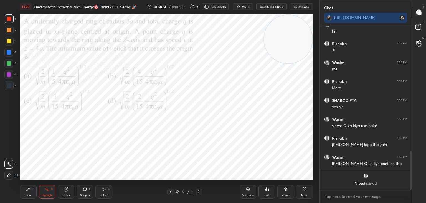
click at [294, 38] on video at bounding box center [288, 39] width 48 height 48
click at [248, 9] on button "mute" at bounding box center [243, 6] width 20 height 7
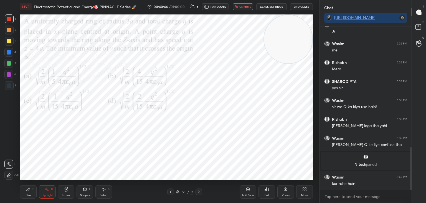
scroll to position [462, 0]
click at [243, 7] on span "unmute" at bounding box center [246, 7] width 12 height 4
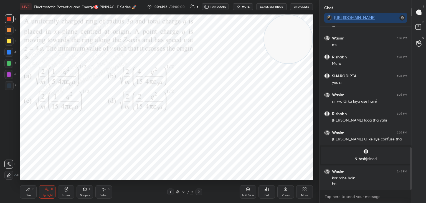
click at [250, 7] on span "mute" at bounding box center [246, 7] width 8 height 4
click at [248, 7] on span "unmute" at bounding box center [246, 7] width 12 height 4
drag, startPoint x: 290, startPoint y: 76, endPoint x: 39, endPoint y: 173, distance: 269.1
click at [44, 173] on video at bounding box center [51, 154] width 48 height 48
click at [23, 193] on div "Pen P" at bounding box center [28, 191] width 17 height 13
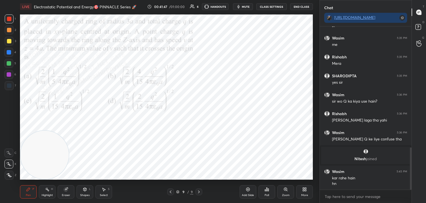
drag, startPoint x: 8, startPoint y: 65, endPoint x: 11, endPoint y: 65, distance: 3.1
click at [8, 64] on div at bounding box center [9, 63] width 4 height 4
drag, startPoint x: 53, startPoint y: 155, endPoint x: 266, endPoint y: 52, distance: 236.4
click at [278, 38] on video at bounding box center [263, 39] width 48 height 48
click at [284, 188] on icon at bounding box center [285, 188] width 3 height 3
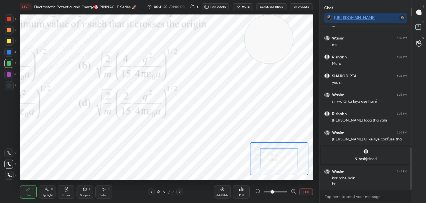
click at [301, 193] on button "EXIT" at bounding box center [306, 191] width 13 height 7
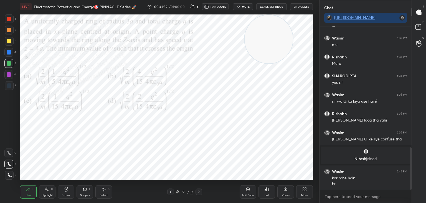
click at [82, 191] on div "Shapes L" at bounding box center [85, 191] width 17 height 13
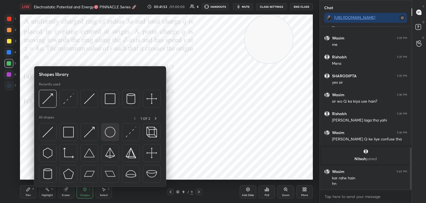
click at [107, 136] on img at bounding box center [110, 132] width 11 height 11
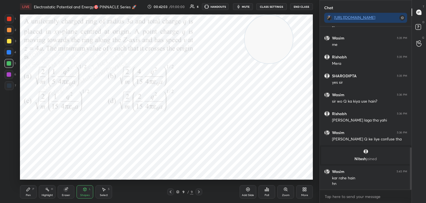
click at [24, 195] on div "Pen P" at bounding box center [28, 191] width 17 height 13
drag, startPoint x: 87, startPoint y: 192, endPoint x: 86, endPoint y: 189, distance: 2.8
click at [87, 191] on div "Shapes L" at bounding box center [85, 191] width 17 height 13
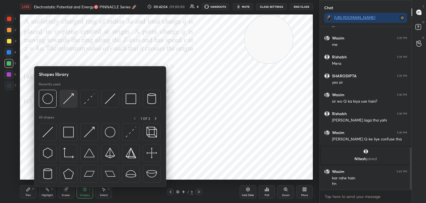
click at [65, 102] on img at bounding box center [68, 98] width 11 height 11
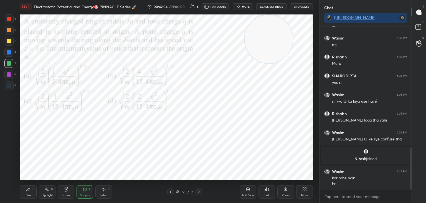
drag, startPoint x: 10, startPoint y: 85, endPoint x: 18, endPoint y: 97, distance: 14.4
click at [9, 87] on div at bounding box center [9, 85] width 4 height 4
drag, startPoint x: 25, startPoint y: 197, endPoint x: 31, endPoint y: 186, distance: 12.7
click at [25, 195] on div "Pen P" at bounding box center [28, 191] width 17 height 13
drag, startPoint x: 8, startPoint y: 17, endPoint x: 19, endPoint y: 35, distance: 20.9
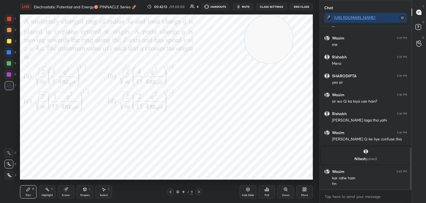
click at [9, 20] on div at bounding box center [9, 19] width 4 height 4
drag, startPoint x: 10, startPoint y: 31, endPoint x: 16, endPoint y: 49, distance: 18.7
click at [10, 35] on div "2" at bounding box center [10, 31] width 11 height 11
drag, startPoint x: 83, startPoint y: 190, endPoint x: 83, endPoint y: 187, distance: 2.8
click at [83, 190] on icon at bounding box center [85, 189] width 4 height 4
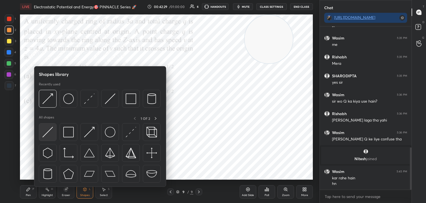
click at [48, 132] on img at bounding box center [47, 132] width 11 height 11
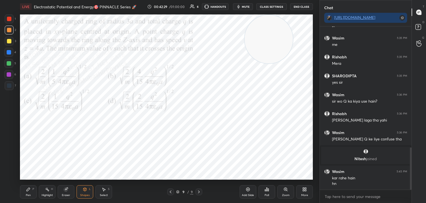
click at [9, 38] on div at bounding box center [9, 41] width 9 height 9
click at [27, 187] on icon at bounding box center [28, 189] width 4 height 4
click at [7, 87] on div at bounding box center [9, 85] width 4 height 4
drag, startPoint x: 10, startPoint y: 73, endPoint x: 17, endPoint y: 80, distance: 9.8
click at [10, 74] on div at bounding box center [8, 74] width 9 height 9
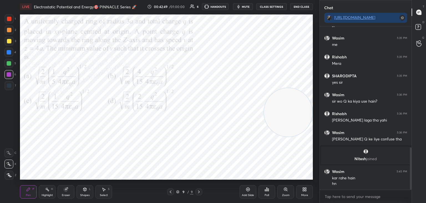
drag, startPoint x: 270, startPoint y: 40, endPoint x: 299, endPoint y: 146, distance: 109.8
click at [300, 136] on video at bounding box center [288, 112] width 48 height 48
drag, startPoint x: 50, startPoint y: 190, endPoint x: 49, endPoint y: 186, distance: 4.3
click at [49, 190] on div "Highlight H" at bounding box center [47, 191] width 17 height 13
drag, startPoint x: 24, startPoint y: 197, endPoint x: 30, endPoint y: 180, distance: 18.2
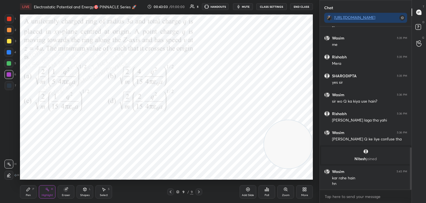
click at [25, 196] on div "Pen P" at bounding box center [28, 191] width 17 height 13
drag, startPoint x: 8, startPoint y: 54, endPoint x: 8, endPoint y: 67, distance: 13.3
click at [8, 54] on div at bounding box center [9, 52] width 4 height 4
click at [8, 66] on div at bounding box center [8, 63] width 9 height 9
click at [9, 52] on div at bounding box center [9, 52] width 4 height 4
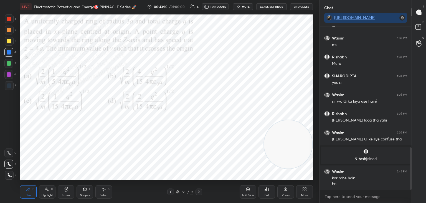
click at [8, 50] on div at bounding box center [9, 52] width 4 height 4
click at [10, 72] on div at bounding box center [9, 74] width 4 height 4
drag, startPoint x: 246, startPoint y: 125, endPoint x: 127, endPoint y: 27, distance: 154.0
click at [127, 30] on video at bounding box center [140, 54] width 48 height 48
click at [6, 65] on div at bounding box center [8, 63] width 9 height 9
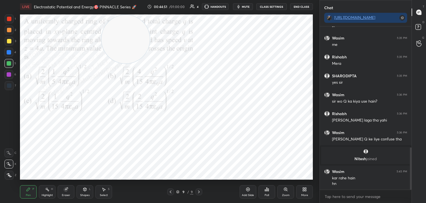
click at [8, 30] on div at bounding box center [9, 30] width 4 height 4
drag, startPoint x: 8, startPoint y: 22, endPoint x: 11, endPoint y: 22, distance: 3.1
click at [8, 22] on div at bounding box center [9, 18] width 9 height 9
click at [50, 199] on div "Pen P Highlight H Eraser Shapes L Select S 9 / 9 Add Slide Poll Zoom More" at bounding box center [166, 191] width 293 height 22
click at [46, 189] on icon at bounding box center [47, 189] width 4 height 4
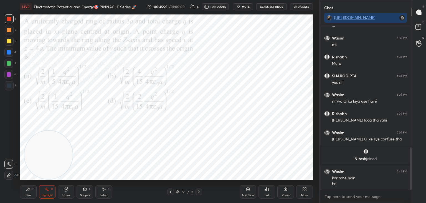
drag, startPoint x: 95, startPoint y: 37, endPoint x: 36, endPoint y: 169, distance: 144.1
click at [39, 170] on video at bounding box center [48, 154] width 48 height 48
click at [33, 191] on div "Pen P" at bounding box center [28, 191] width 17 height 13
click at [10, 31] on div at bounding box center [9, 30] width 4 height 4
click at [48, 190] on rect at bounding box center [47, 189] width 3 height 3
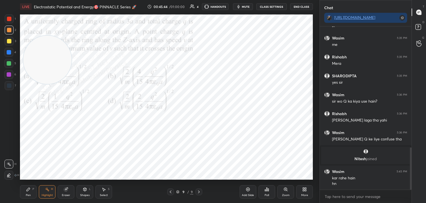
drag, startPoint x: 43, startPoint y: 162, endPoint x: 42, endPoint y: 49, distance: 113.2
click at [43, 54] on video at bounding box center [47, 60] width 48 height 48
click at [242, 7] on button "mute" at bounding box center [243, 6] width 20 height 7
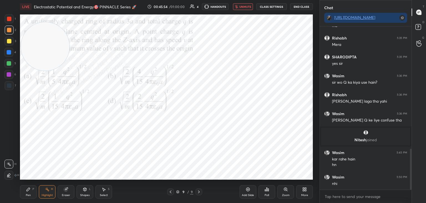
click at [244, 6] on span "unmute" at bounding box center [246, 7] width 12 height 4
click at [245, 7] on span "mute" at bounding box center [246, 7] width 8 height 4
click at [248, 5] on button "unmute" at bounding box center [243, 6] width 20 height 7
click at [304, 191] on icon at bounding box center [305, 189] width 4 height 4
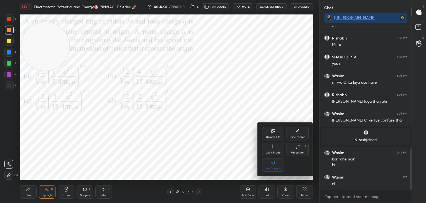
click at [272, 134] on div "Upload File" at bounding box center [273, 133] width 22 height 13
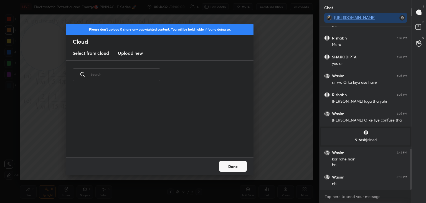
scroll to position [68, 178]
drag, startPoint x: 128, startPoint y: 47, endPoint x: 139, endPoint y: 49, distance: 11.6
click at [128, 47] on new "Upload new" at bounding box center [130, 53] width 25 height 14
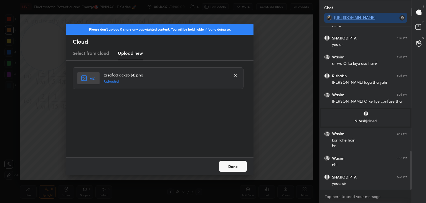
scroll to position [525, 0]
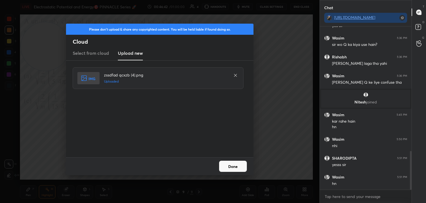
click at [152, 129] on div "zssdfad qcxzb (4).png Uploaded" at bounding box center [160, 108] width 175 height 83
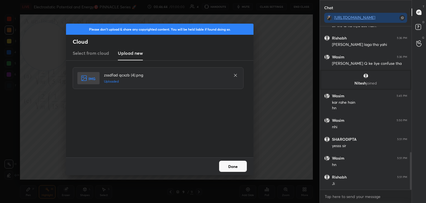
click at [170, 133] on div "zssdfad qcxzb (4).png Uploaded" at bounding box center [160, 108] width 175 height 83
click at [230, 170] on button "Done" at bounding box center [233, 165] width 28 height 11
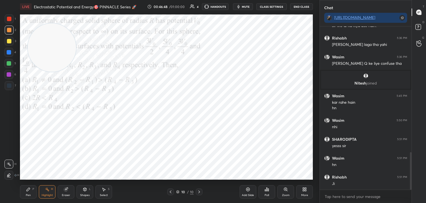
drag, startPoint x: 49, startPoint y: 47, endPoint x: 252, endPoint y: 130, distance: 219.8
click at [76, 72] on video at bounding box center [52, 47] width 48 height 48
drag, startPoint x: 340, startPoint y: 168, endPoint x: 264, endPoint y: 155, distance: 76.7
click at [356, 173] on div "1 2 3 4 5 6 7 C X Z C X Z E E Erase all H H LIVE Electrostatic Potential and En…" at bounding box center [213, 101] width 426 height 203
click at [24, 186] on div "Pen P Highlight H Eraser Shapes L Select S 10 / 10 Add Slide Poll Zoom More" at bounding box center [166, 191] width 293 height 22
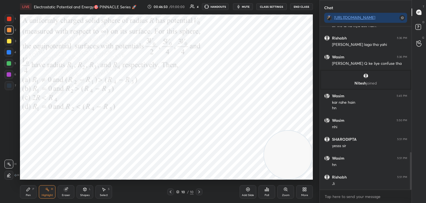
click at [28, 193] on div "Pen P" at bounding box center [28, 191] width 17 height 13
click at [8, 19] on div at bounding box center [9, 19] width 4 height 4
click at [246, 7] on span "mute" at bounding box center [246, 7] width 8 height 4
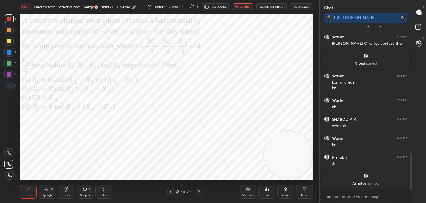
click at [245, 6] on span "unmute" at bounding box center [246, 7] width 12 height 4
click at [246, 6] on span "mute" at bounding box center [246, 7] width 8 height 4
click at [47, 190] on icon at bounding box center [47, 189] width 4 height 4
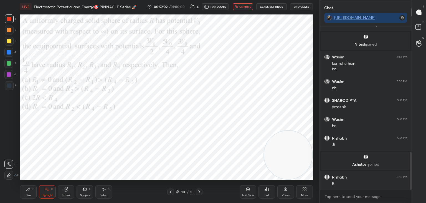
click at [246, 7] on span "unmute" at bounding box center [246, 7] width 12 height 4
click at [30, 192] on div "Pen P" at bounding box center [28, 191] width 17 height 13
click at [9, 56] on div at bounding box center [8, 52] width 9 height 9
click at [42, 194] on div "Highlight" at bounding box center [47, 194] width 11 height 3
click at [65, 191] on div "Eraser" at bounding box center [66, 191] width 17 height 13
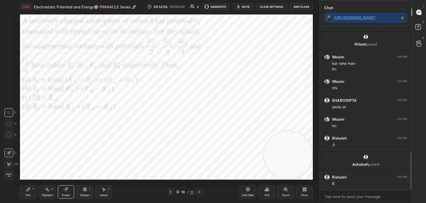
click at [44, 191] on div "Highlight H" at bounding box center [47, 191] width 17 height 13
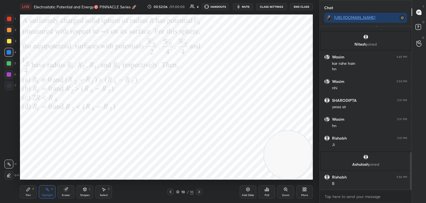
click at [27, 190] on icon at bounding box center [28, 188] width 3 height 3
click at [45, 191] on div "Highlight H" at bounding box center [47, 191] width 17 height 13
click at [67, 192] on div "Eraser" at bounding box center [66, 191] width 17 height 13
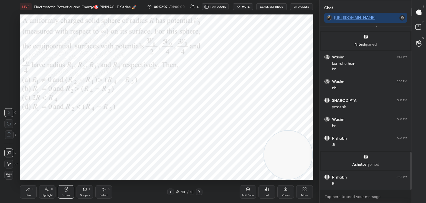
click at [47, 191] on div "Highlight H" at bounding box center [47, 191] width 17 height 13
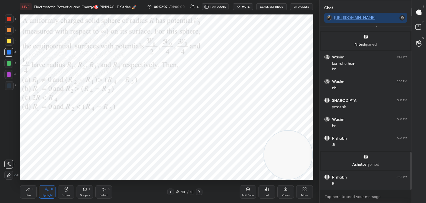
click at [27, 190] on icon at bounding box center [28, 188] width 3 height 3
click at [48, 192] on div "Highlight H" at bounding box center [47, 191] width 17 height 13
click at [71, 191] on div "Eraser" at bounding box center [66, 191] width 17 height 13
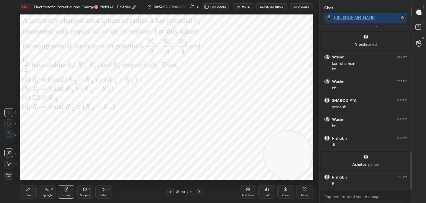
click at [44, 189] on div "Highlight H" at bounding box center [47, 191] width 17 height 13
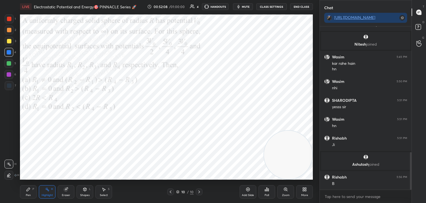
click at [17, 191] on div "1 2 3 4 5 6 7 C X Z C X Z E E Erase all H H LIVE Electrostatic Potential and En…" at bounding box center [157, 101] width 315 height 203
click at [42, 190] on div "Highlight H" at bounding box center [47, 191] width 17 height 13
click at [54, 191] on div "Highlight H" at bounding box center [47, 191] width 17 height 13
click at [28, 191] on div "Pen P" at bounding box center [28, 191] width 17 height 13
click at [46, 193] on div "Highlight" at bounding box center [47, 194] width 11 height 3
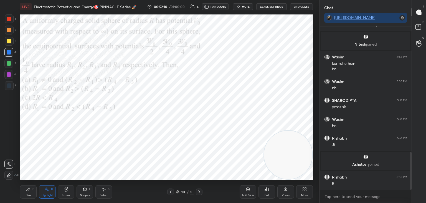
click at [29, 192] on div "Pen P" at bounding box center [28, 191] width 17 height 13
click at [47, 192] on div "Highlight H" at bounding box center [47, 191] width 17 height 13
click at [28, 191] on div "Pen P" at bounding box center [28, 191] width 17 height 13
drag, startPoint x: 46, startPoint y: 194, endPoint x: 51, endPoint y: 188, distance: 7.5
click at [46, 193] on div "Highlight" at bounding box center [47, 194] width 11 height 3
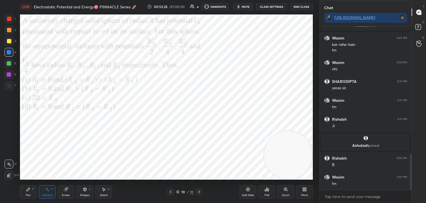
scroll to position [585, 0]
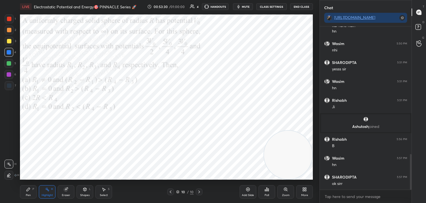
click at [177, 192] on icon at bounding box center [177, 191] width 3 height 3
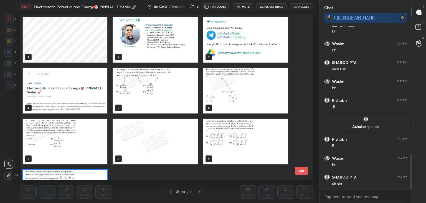
scroll to position [163, 290]
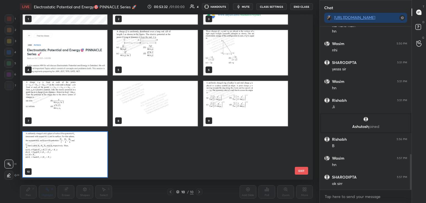
drag, startPoint x: 300, startPoint y: 126, endPoint x: 303, endPoint y: 61, distance: 65.0
click at [304, 61] on div "1 2 3 4 5 6 7 8 9 10 EXIT" at bounding box center [166, 96] width 293 height 165
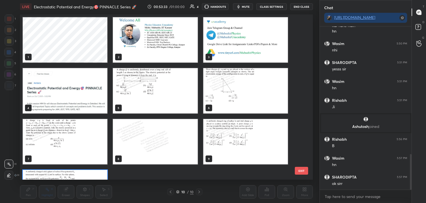
scroll to position [604, 0]
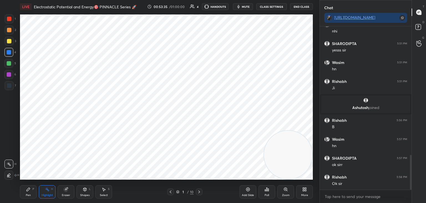
click at [303, 193] on div "More" at bounding box center [304, 194] width 7 height 3
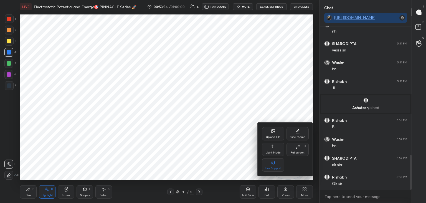
click at [270, 136] on div "Upload File" at bounding box center [273, 136] width 14 height 3
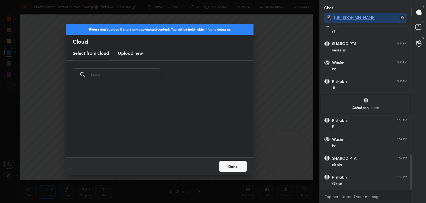
scroll to position [68, 178]
click at [129, 58] on new "Upload new" at bounding box center [130, 53] width 25 height 14
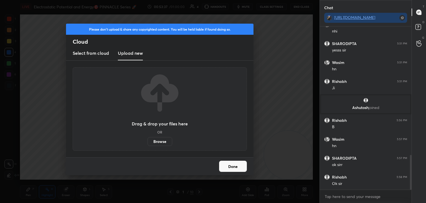
click at [158, 140] on label "Browse" at bounding box center [160, 141] width 25 height 9
click at [148, 140] on input "Browse" at bounding box center [148, 141] width 0 height 9
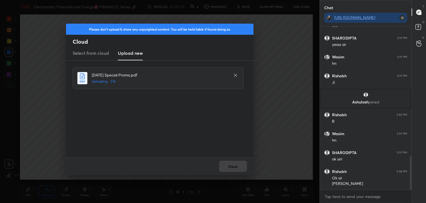
scroll to position [628, 0]
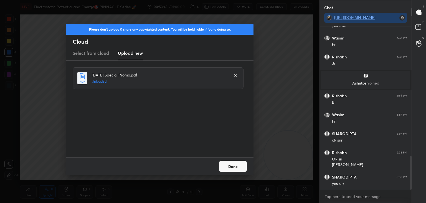
click at [233, 166] on button "Done" at bounding box center [233, 165] width 28 height 11
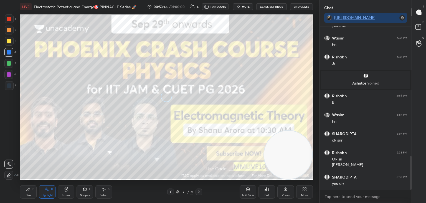
click at [26, 191] on icon at bounding box center [28, 189] width 4 height 4
click at [6, 44] on div at bounding box center [9, 41] width 9 height 9
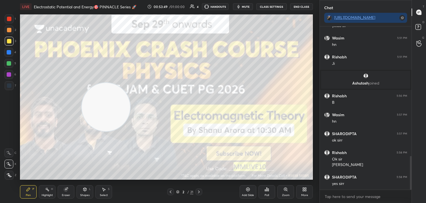
drag, startPoint x: 252, startPoint y: 139, endPoint x: 103, endPoint y: 100, distance: 153.7
click at [103, 101] on video at bounding box center [106, 107] width 48 height 48
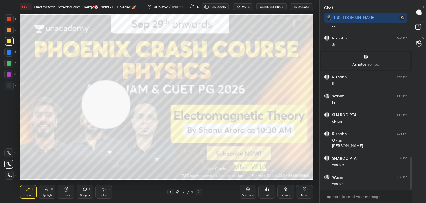
click at [199, 192] on icon at bounding box center [199, 191] width 2 height 3
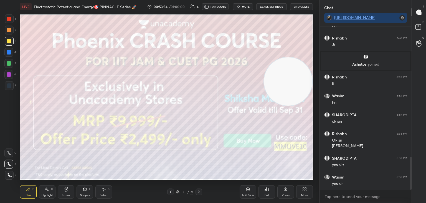
drag, startPoint x: 287, startPoint y: 88, endPoint x: 281, endPoint y: 67, distance: 21.9
click at [314, 77] on div "Setting up your live class Poll for secs No correct answer Start poll" at bounding box center [167, 96] width 298 height 167
click at [171, 191] on icon at bounding box center [170, 191] width 4 height 4
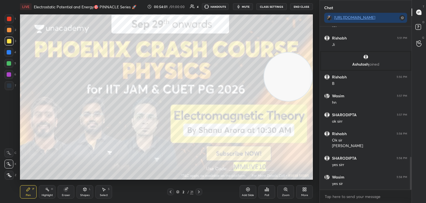
click at [196, 193] on div at bounding box center [199, 191] width 7 height 7
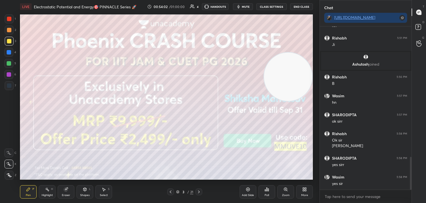
click at [198, 193] on icon at bounding box center [199, 191] width 4 height 4
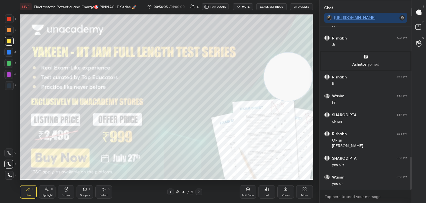
click at [199, 190] on icon at bounding box center [199, 191] width 4 height 4
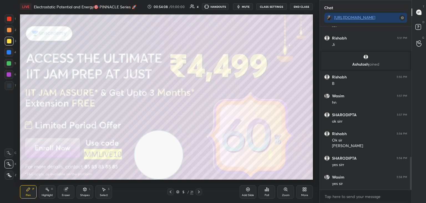
drag, startPoint x: 299, startPoint y: 77, endPoint x: 174, endPoint y: 166, distance: 153.0
click at [174, 166] on video at bounding box center [159, 154] width 48 height 48
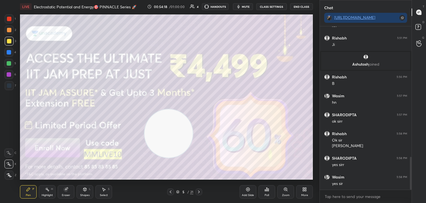
drag, startPoint x: 168, startPoint y: 159, endPoint x: 173, endPoint y: 128, distance: 31.4
click at [173, 136] on video at bounding box center [169, 133] width 48 height 48
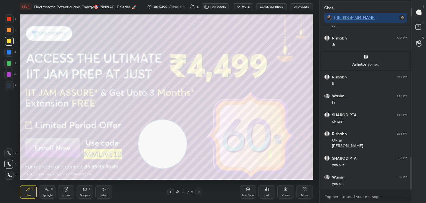
drag, startPoint x: 163, startPoint y: 138, endPoint x: 157, endPoint y: 151, distance: 13.9
click at [157, 151] on video at bounding box center [162, 144] width 48 height 48
click at [45, 192] on div "Highlight H" at bounding box center [47, 191] width 17 height 13
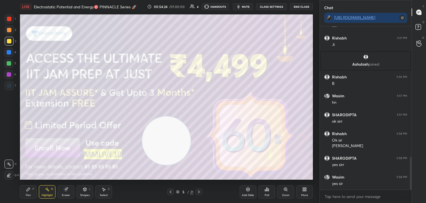
drag, startPoint x: 157, startPoint y: 153, endPoint x: 160, endPoint y: 149, distance: 5.8
click at [161, 150] on video at bounding box center [166, 140] width 48 height 48
drag, startPoint x: 163, startPoint y: 140, endPoint x: 166, endPoint y: 137, distance: 4.1
click at [165, 138] on video at bounding box center [167, 138] width 48 height 48
click at [198, 193] on icon at bounding box center [199, 191] width 4 height 4
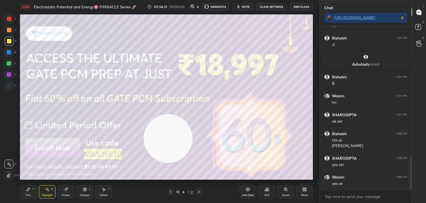
click at [22, 190] on div "Pen P" at bounding box center [28, 191] width 17 height 13
click at [195, 191] on div "6 / 21" at bounding box center [184, 191] width 35 height 7
click at [198, 189] on icon at bounding box center [199, 191] width 4 height 4
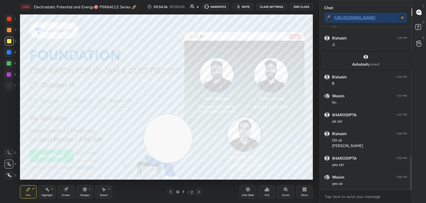
click at [7, 86] on div at bounding box center [9, 85] width 9 height 9
drag, startPoint x: 6, startPoint y: 18, endPoint x: 16, endPoint y: 22, distance: 11.3
click at [7, 18] on div at bounding box center [9, 18] width 9 height 9
click at [198, 193] on icon at bounding box center [199, 191] width 4 height 4
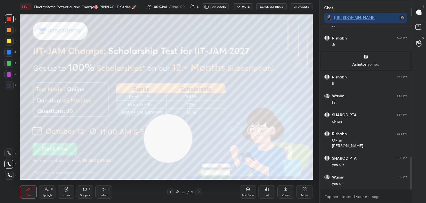
scroll to position [2, 2]
drag, startPoint x: 211, startPoint y: 98, endPoint x: 274, endPoint y: 22, distance: 98.8
click at [192, 114] on video at bounding box center [168, 138] width 48 height 48
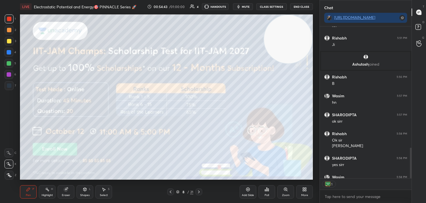
drag, startPoint x: 9, startPoint y: 41, endPoint x: 17, endPoint y: 49, distance: 12.0
click at [9, 43] on div at bounding box center [9, 41] width 9 height 9
click at [200, 192] on div at bounding box center [199, 191] width 7 height 7
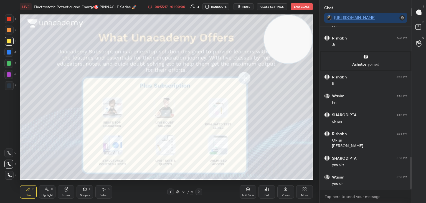
drag, startPoint x: 6, startPoint y: 19, endPoint x: 14, endPoint y: 22, distance: 8.3
click at [7, 19] on div at bounding box center [9, 18] width 9 height 9
click at [198, 192] on icon at bounding box center [199, 191] width 4 height 4
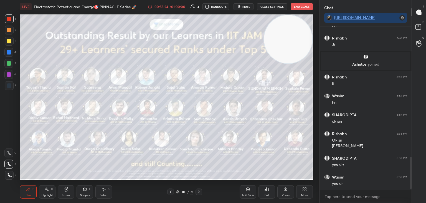
drag, startPoint x: 11, startPoint y: 42, endPoint x: 15, endPoint y: 43, distance: 4.3
click at [15, 43] on div "3" at bounding box center [10, 41] width 11 height 9
click at [199, 192] on icon at bounding box center [199, 191] width 4 height 4
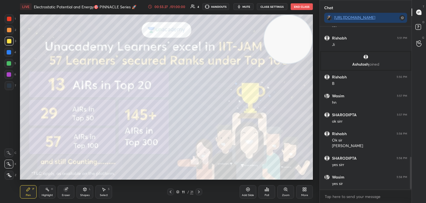
click at [197, 191] on icon at bounding box center [199, 191] width 4 height 4
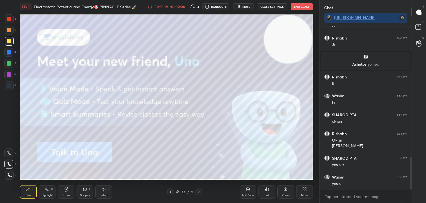
drag, startPoint x: 200, startPoint y: 191, endPoint x: 197, endPoint y: 190, distance: 3.2
click at [199, 191] on icon at bounding box center [199, 191] width 4 height 4
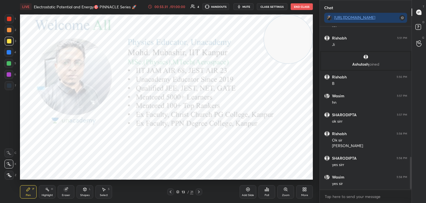
click at [177, 190] on icon at bounding box center [177, 191] width 3 height 3
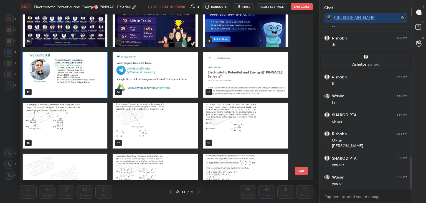
scroll to position [190, 0]
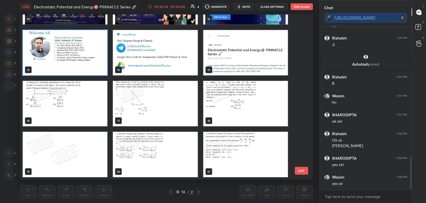
click at [264, 160] on img "grid" at bounding box center [245, 154] width 85 height 45
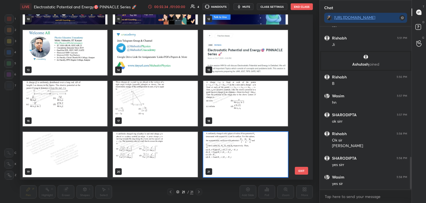
click at [262, 162] on img "grid" at bounding box center [245, 154] width 85 height 45
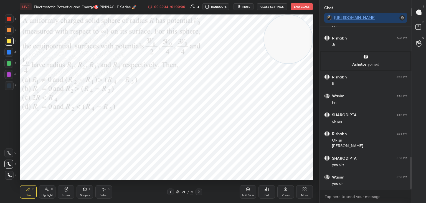
click at [308, 193] on div "More" at bounding box center [304, 191] width 17 height 13
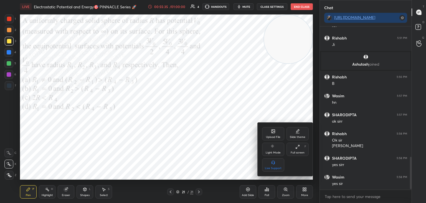
click at [269, 132] on div "Upload File" at bounding box center [273, 133] width 22 height 13
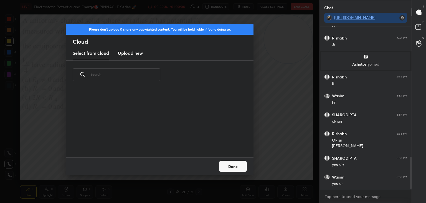
click at [137, 53] on h3 "Upload new" at bounding box center [130, 53] width 25 height 7
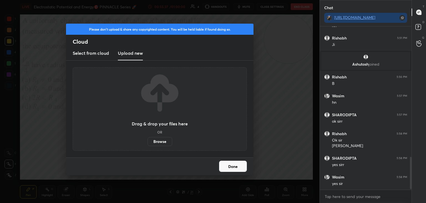
click at [165, 141] on label "Browse" at bounding box center [160, 141] width 25 height 9
click at [148, 141] on input "Browse" at bounding box center [148, 141] width 0 height 9
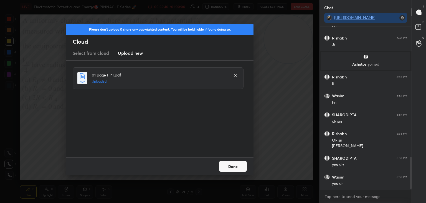
click at [242, 164] on button "Done" at bounding box center [233, 165] width 28 height 11
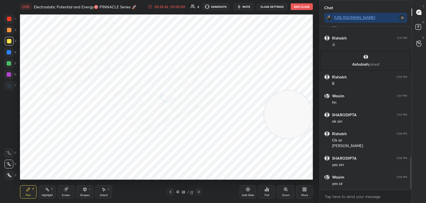
drag, startPoint x: 280, startPoint y: 40, endPoint x: 270, endPoint y: 160, distance: 120.3
click at [330, 174] on div "1 2 3 4 5 6 7 C X Z C X Z E E Erase all H H LIVE Electrostatic Potential and En…" at bounding box center [213, 101] width 426 height 203
drag, startPoint x: 7, startPoint y: 18, endPoint x: 12, endPoint y: 20, distance: 5.5
click at [7, 19] on div at bounding box center [9, 18] width 9 height 9
click at [9, 54] on div at bounding box center [9, 52] width 4 height 4
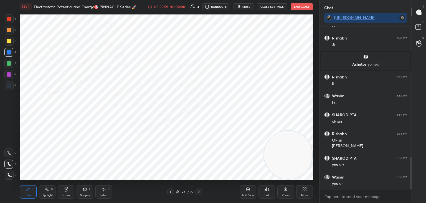
click at [47, 193] on div "Highlight H" at bounding box center [47, 191] width 17 height 13
click at [300, 7] on button "End Class" at bounding box center [302, 6] width 22 height 7
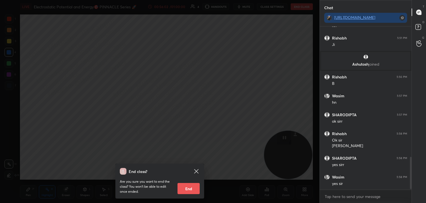
click at [195, 189] on button "End" at bounding box center [189, 188] width 22 height 11
type textarea "x"
